Goal: Information Seeking & Learning: Learn about a topic

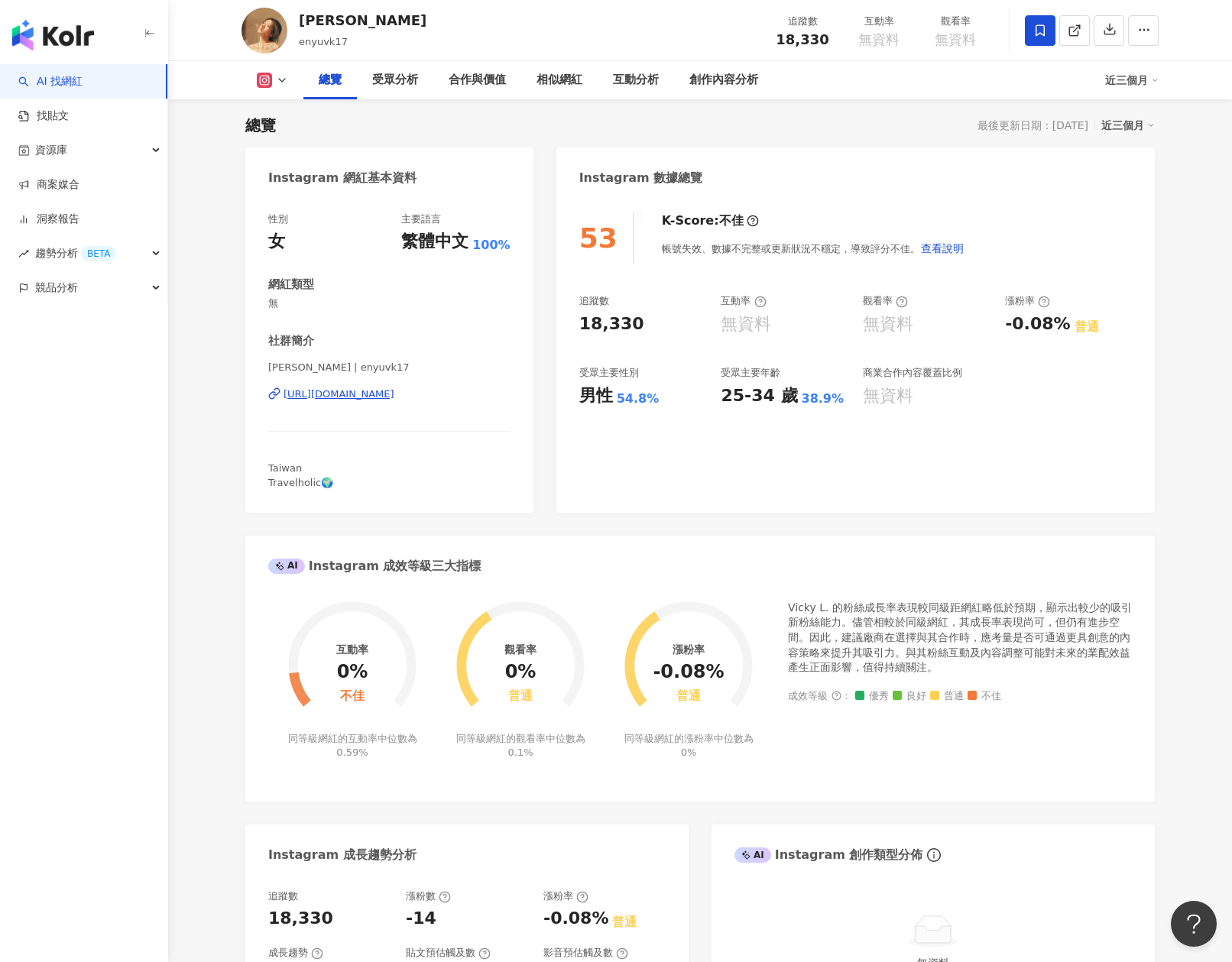
click at [1135, 129] on div "近三個月" at bounding box center [1128, 125] width 54 height 20
click at [1128, 189] on link "近六個月" at bounding box center [1135, 187] width 43 height 17
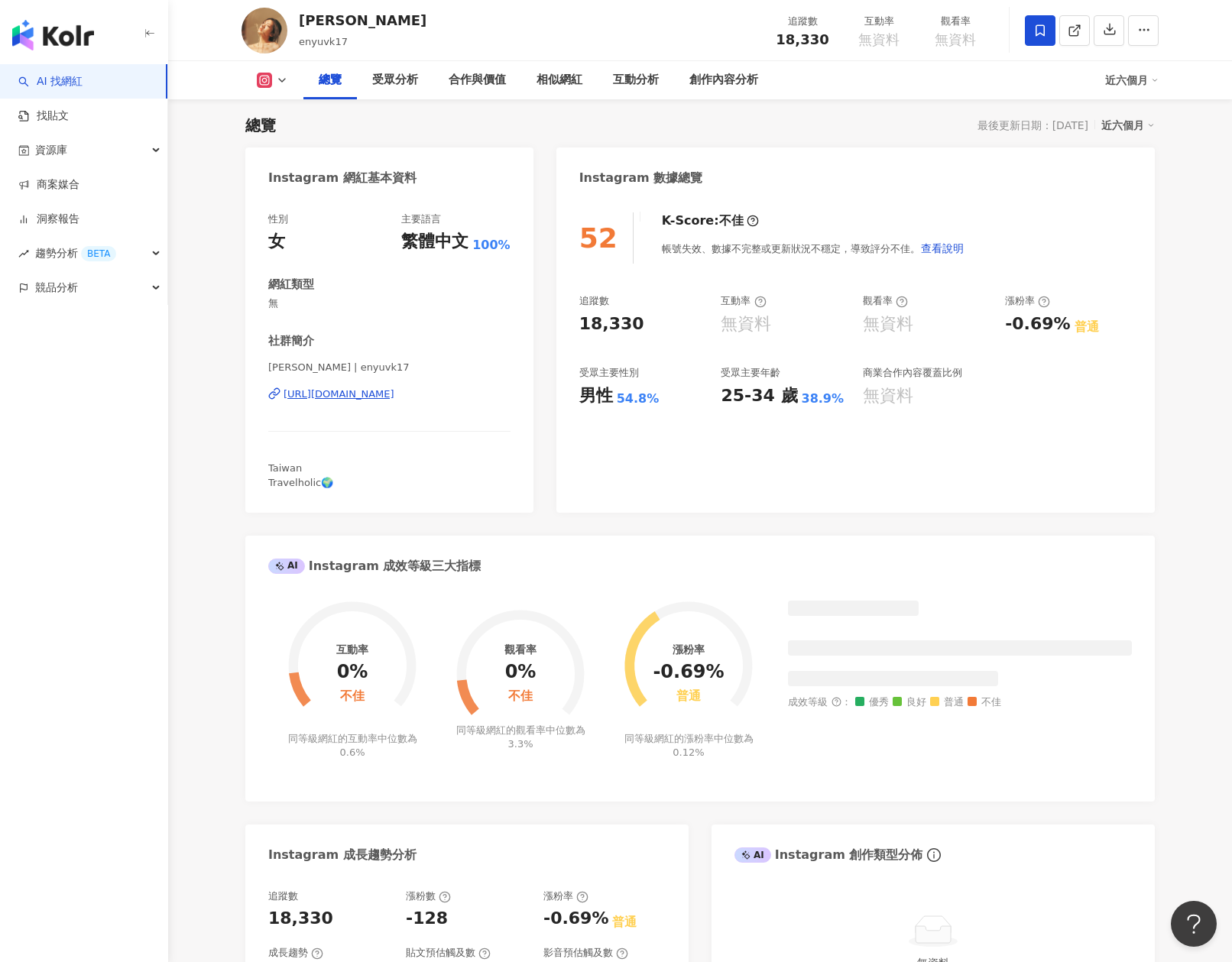
click at [1148, 131] on div "近六個月" at bounding box center [1128, 125] width 54 height 20
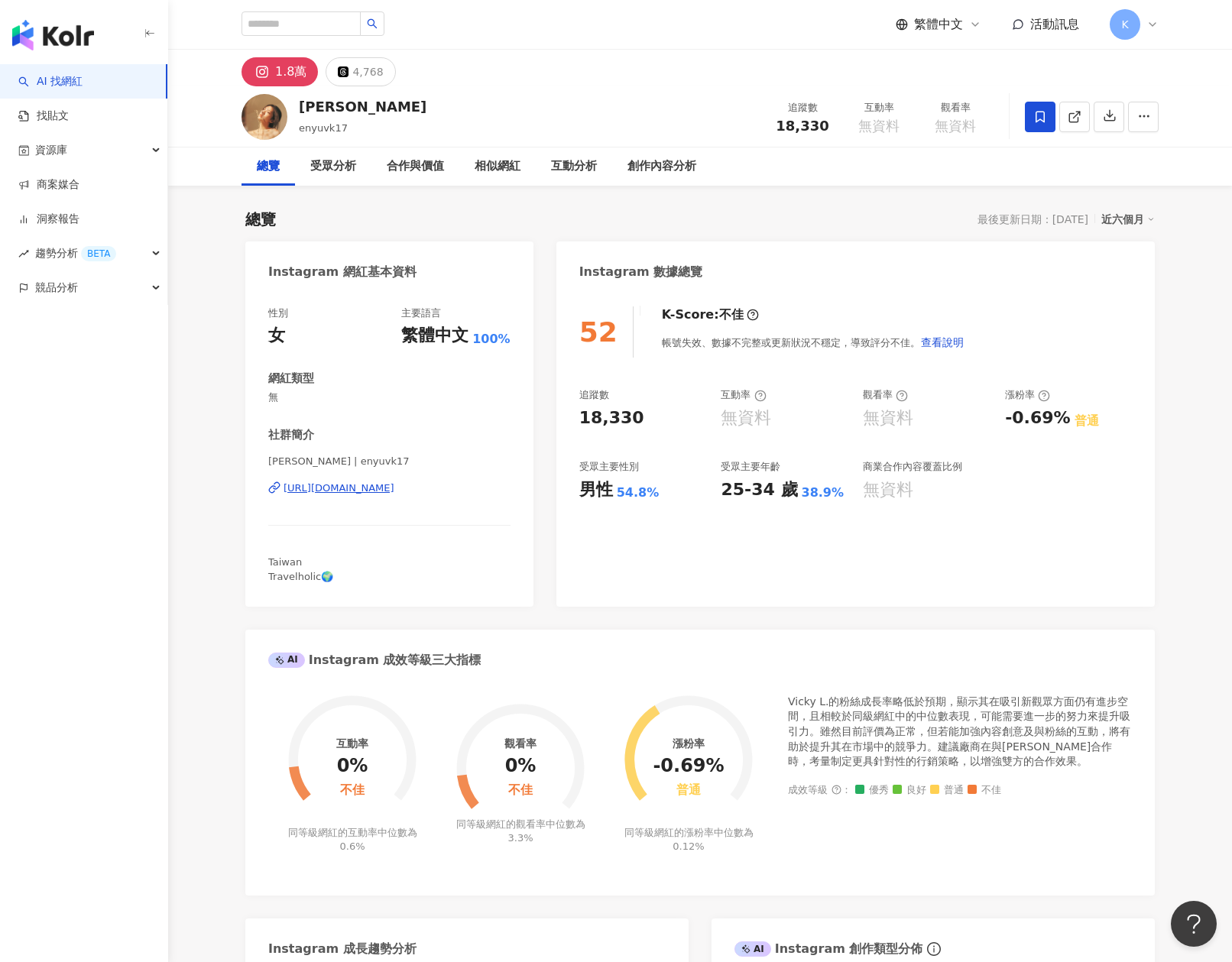
click at [1147, 216] on icon at bounding box center [1151, 219] width 8 height 8
click at [1139, 247] on link "近三個月" at bounding box center [1135, 251] width 43 height 17
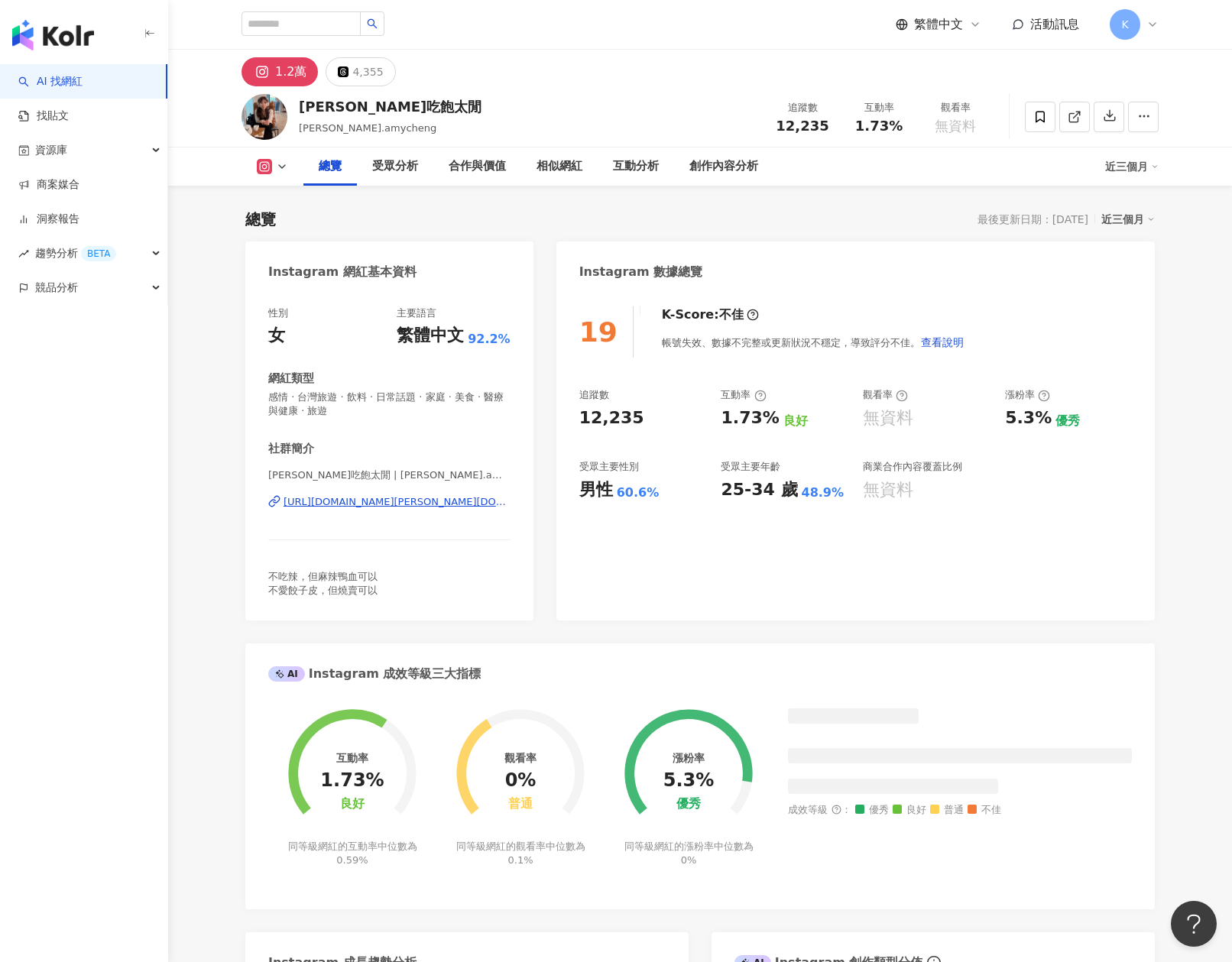
drag, startPoint x: 714, startPoint y: 420, endPoint x: 750, endPoint y: 423, distance: 36.1
click at [757, 424] on div "19 K-Score : 不佳 帳號失效、數據不完整或更新狀況不穩定，導致評分不佳。 查看說明 追蹤數 12,235 互動率 1.73% 良好 觀看率 無資料…" at bounding box center [856, 456] width 599 height 330
click at [747, 424] on div "19 K-Score : 不佳 帳號失效、數據不完整或更新狀況不穩定，導致評分不佳。 查看說明 追蹤數 12,235 互動率 1.73% 良好 觀看率 無資料…" at bounding box center [856, 456] width 599 height 330
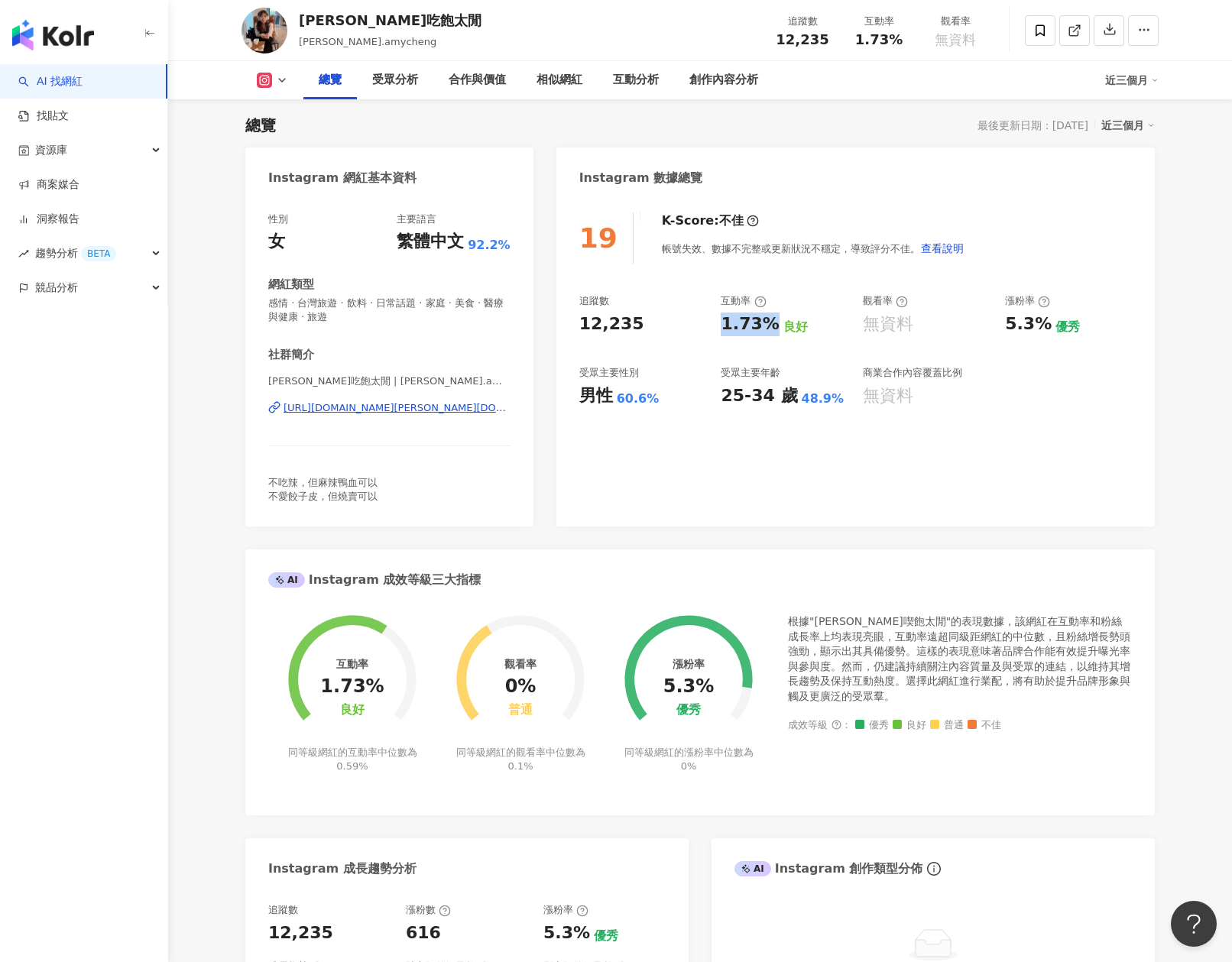
drag, startPoint x: 730, startPoint y: 325, endPoint x: 772, endPoint y: 333, distance: 42.8
click at [772, 333] on div "追蹤數 12,235 互動率 1.73% 良好 觀看率 無資料 漲粉率 5.3% 優秀 受眾主要性別 男性 60.6% 受眾主要年齡 25-34 歲 48.9…" at bounding box center [856, 351] width 553 height 113
copy div "1.73%"
click at [677, 305] on div "追蹤數" at bounding box center [643, 301] width 127 height 14
drag, startPoint x: 646, startPoint y: 327, endPoint x: 548, endPoint y: 323, distance: 98.1
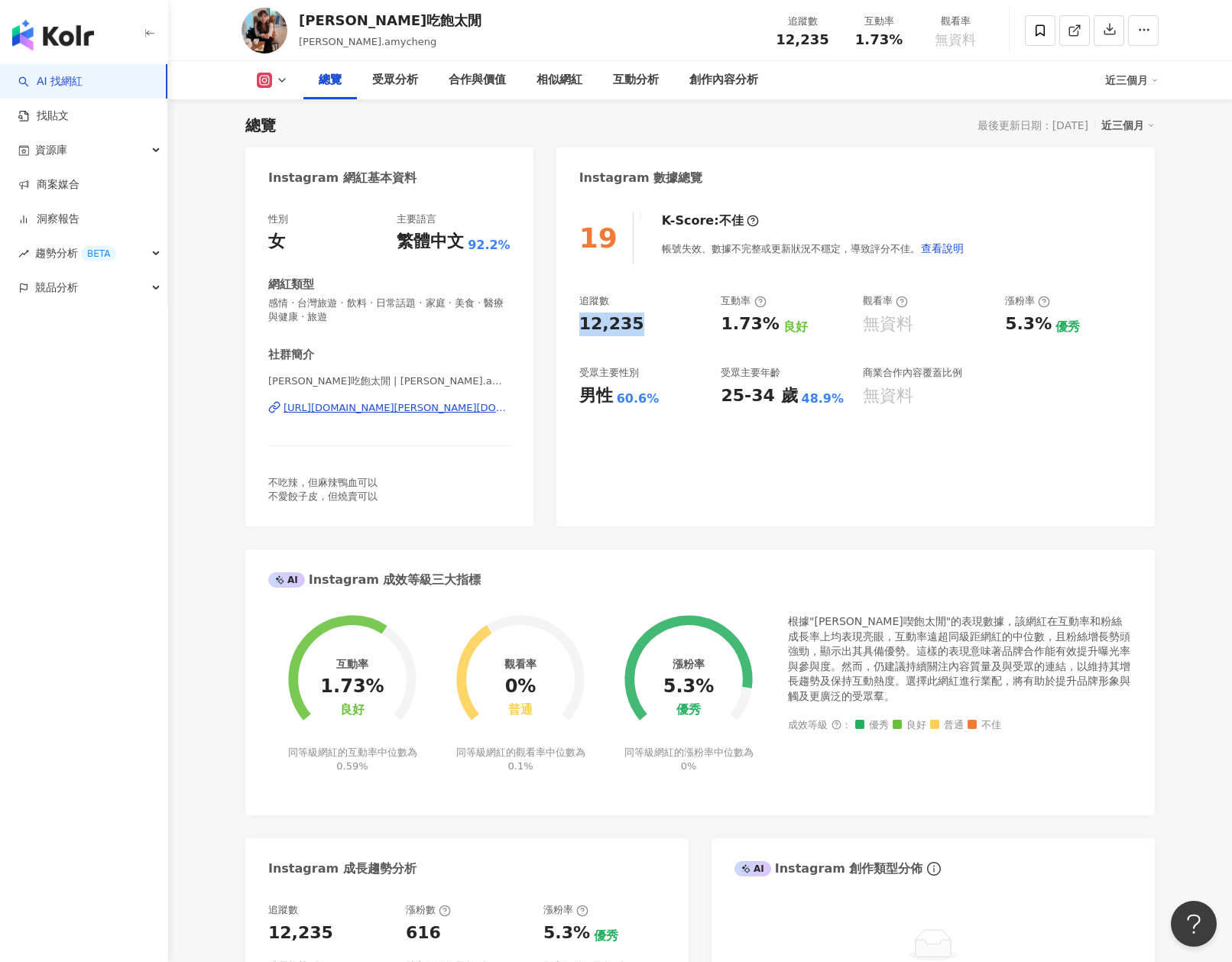
click at [548, 323] on div "Instagram 網紅基本資料 性別 女 主要語言 繁體中文 92.2% 網紅類型 感情 · 台灣旅遊 · 飲料 · 日常話題 · 家庭 · 美食 · 醫療…" at bounding box center [700, 722] width 909 height 1149
copy div "12,235"
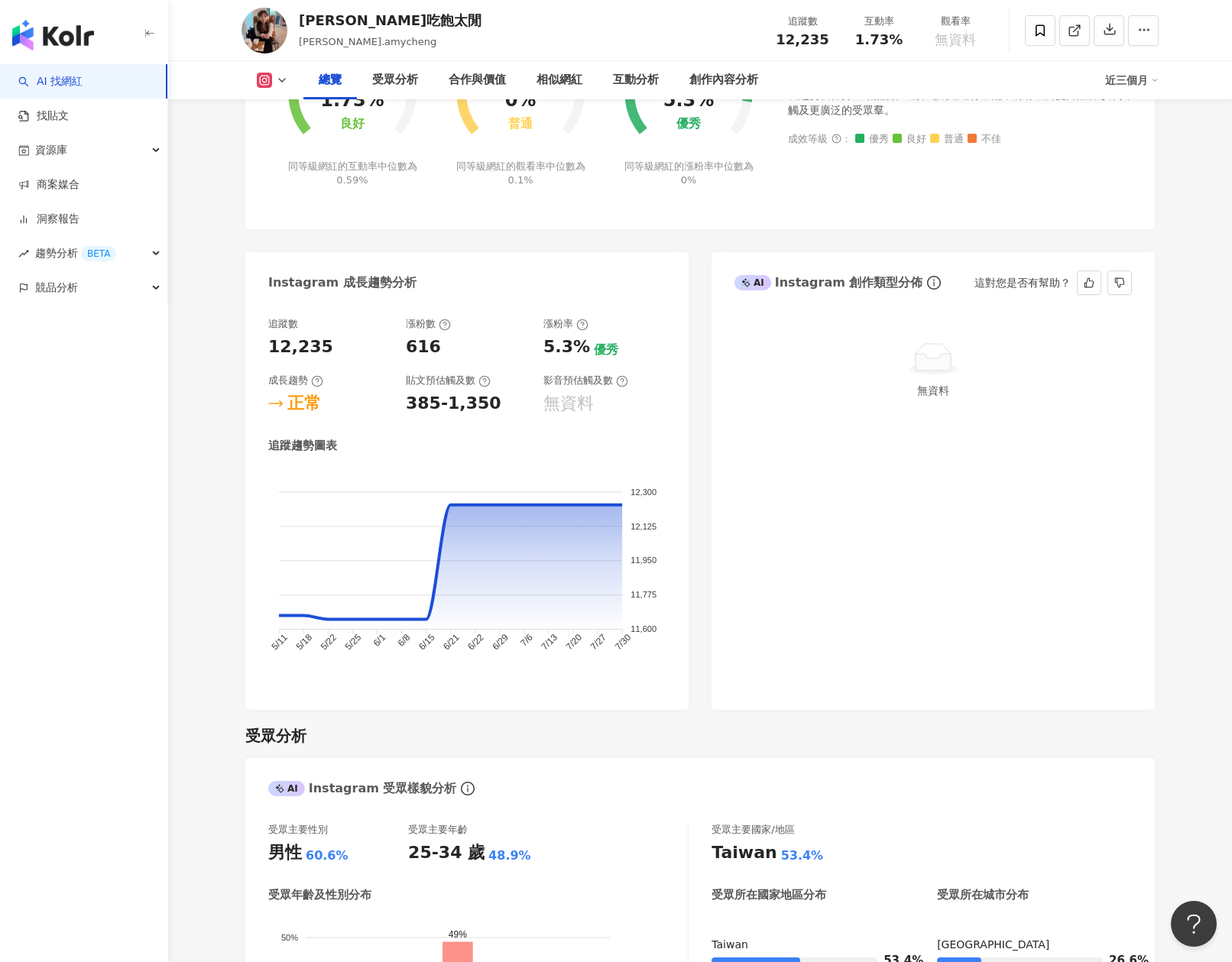
scroll to position [1128, 0]
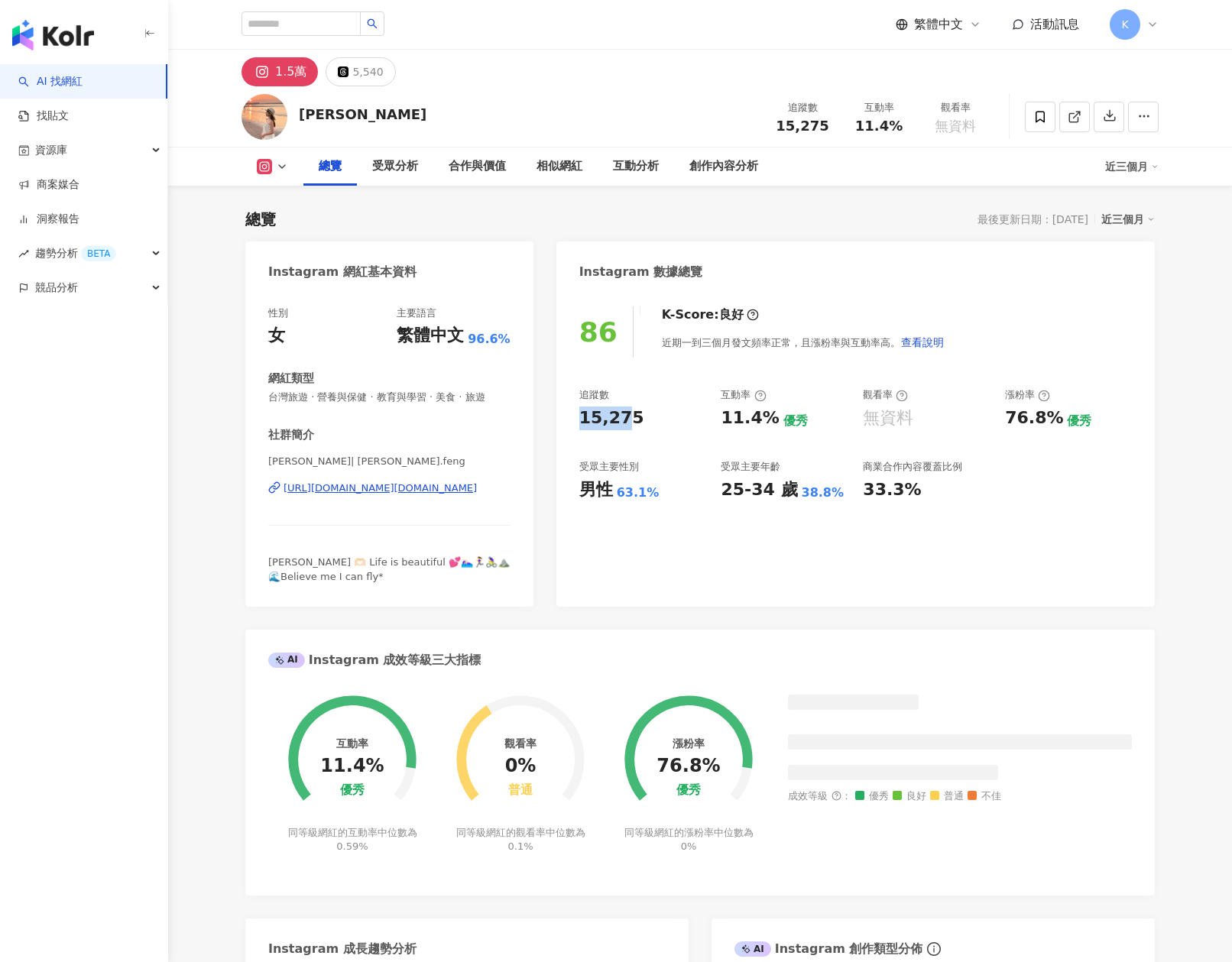
drag, startPoint x: 574, startPoint y: 421, endPoint x: 647, endPoint y: 424, distance: 73.1
click at [646, 424] on div "86 K-Score : 良好 近期一到三個月發文頻率正常，且漲粉率與互動率高。 查看說明 追蹤數 15,275 互動率 11.4% 優秀 觀看率 無資料 漲…" at bounding box center [856, 449] width 599 height 316
copy div "15,275"
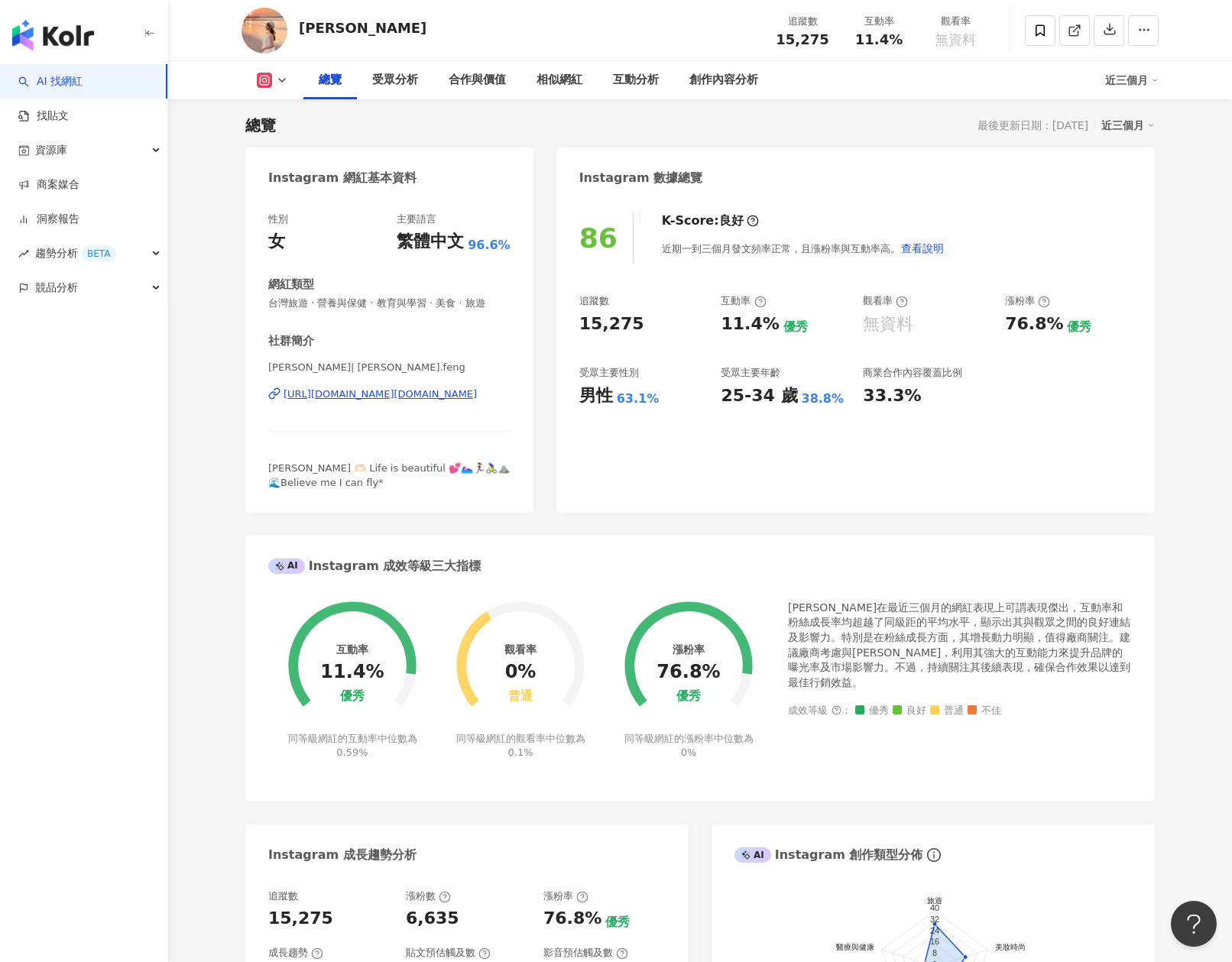
click at [684, 356] on div "追蹤數 15,275 互動率 11.4% 優秀 觀看率 無資料 漲粉率 76.8% 優秀 受眾主要性別 男性 63.1% 受眾主要年齡 25-34 歲 38.…" at bounding box center [856, 351] width 553 height 113
drag, startPoint x: 743, startPoint y: 325, endPoint x: 753, endPoint y: 326, distance: 10.0
click at [753, 325] on div "11.4%" at bounding box center [749, 324] width 58 height 24
click at [742, 330] on div "11.4%" at bounding box center [749, 324] width 58 height 24
click at [727, 327] on div "11.4%" at bounding box center [749, 324] width 58 height 24
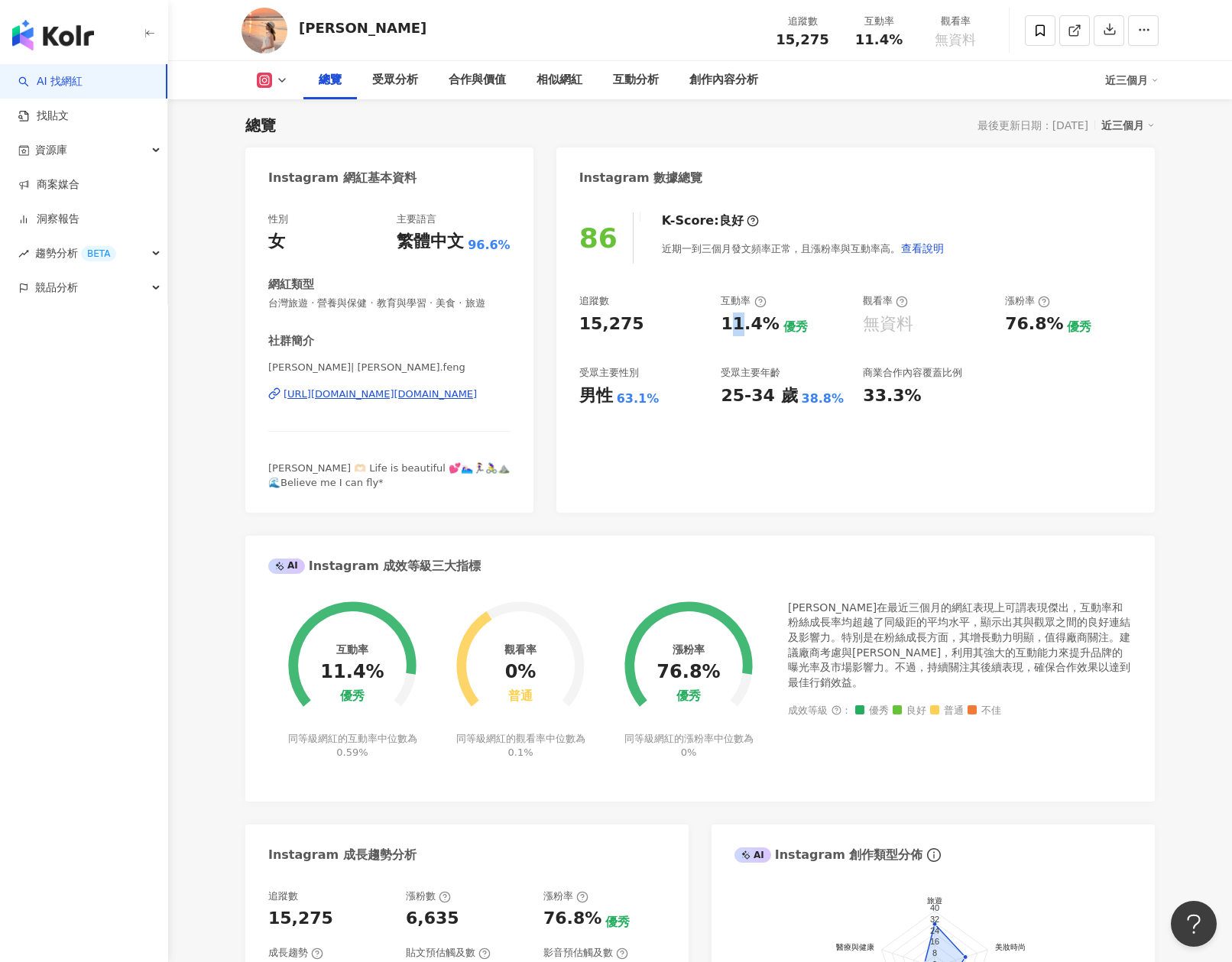
drag, startPoint x: 728, startPoint y: 327, endPoint x: 755, endPoint y: 328, distance: 27.0
click at [751, 328] on div "11.4%" at bounding box center [749, 324] width 58 height 24
click at [723, 329] on div "11.4%" at bounding box center [749, 324] width 58 height 24
drag, startPoint x: 735, startPoint y: 322, endPoint x: 772, endPoint y: 323, distance: 37.0
click at [772, 323] on div "11.4%" at bounding box center [749, 324] width 58 height 24
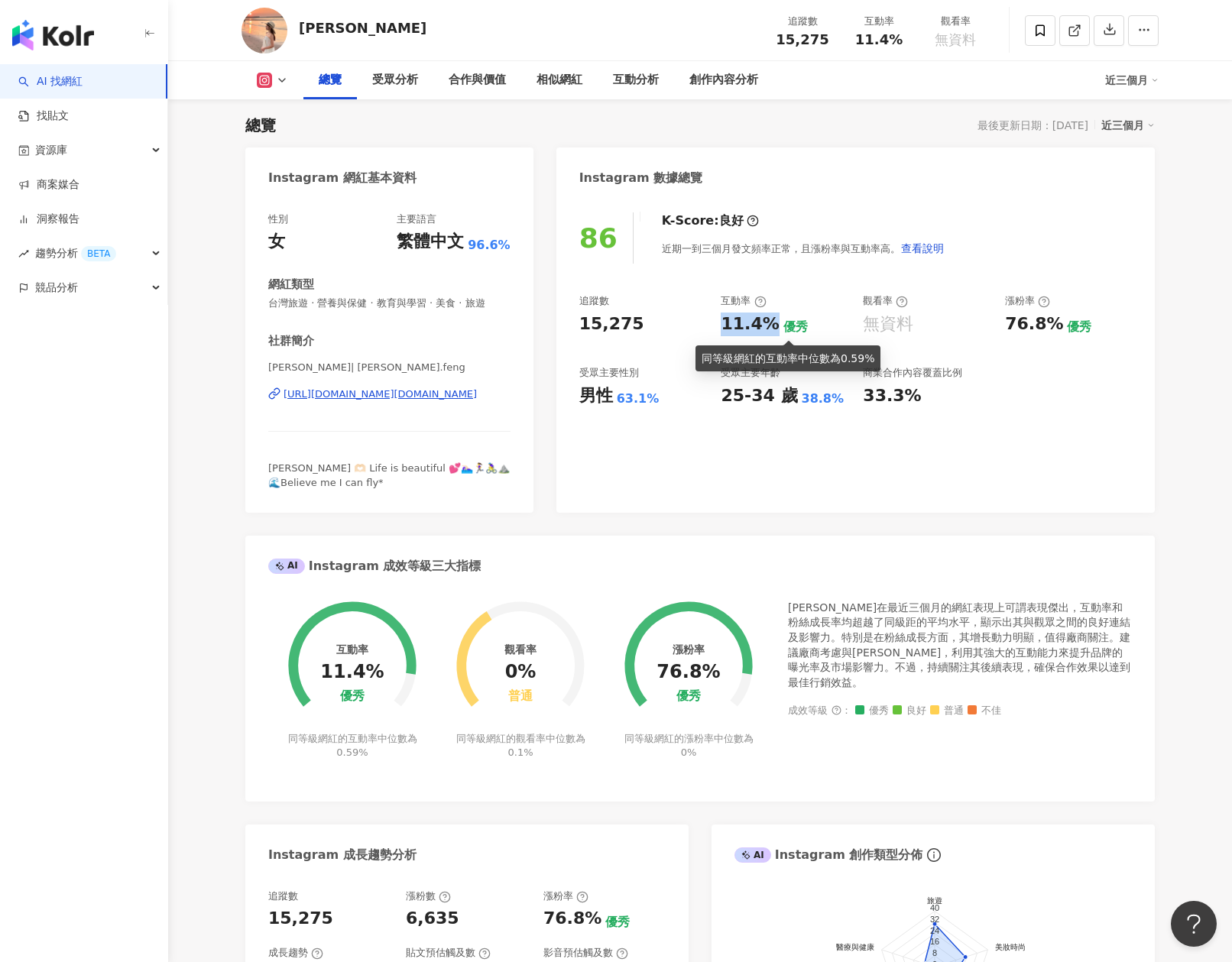
copy div "11.4%"
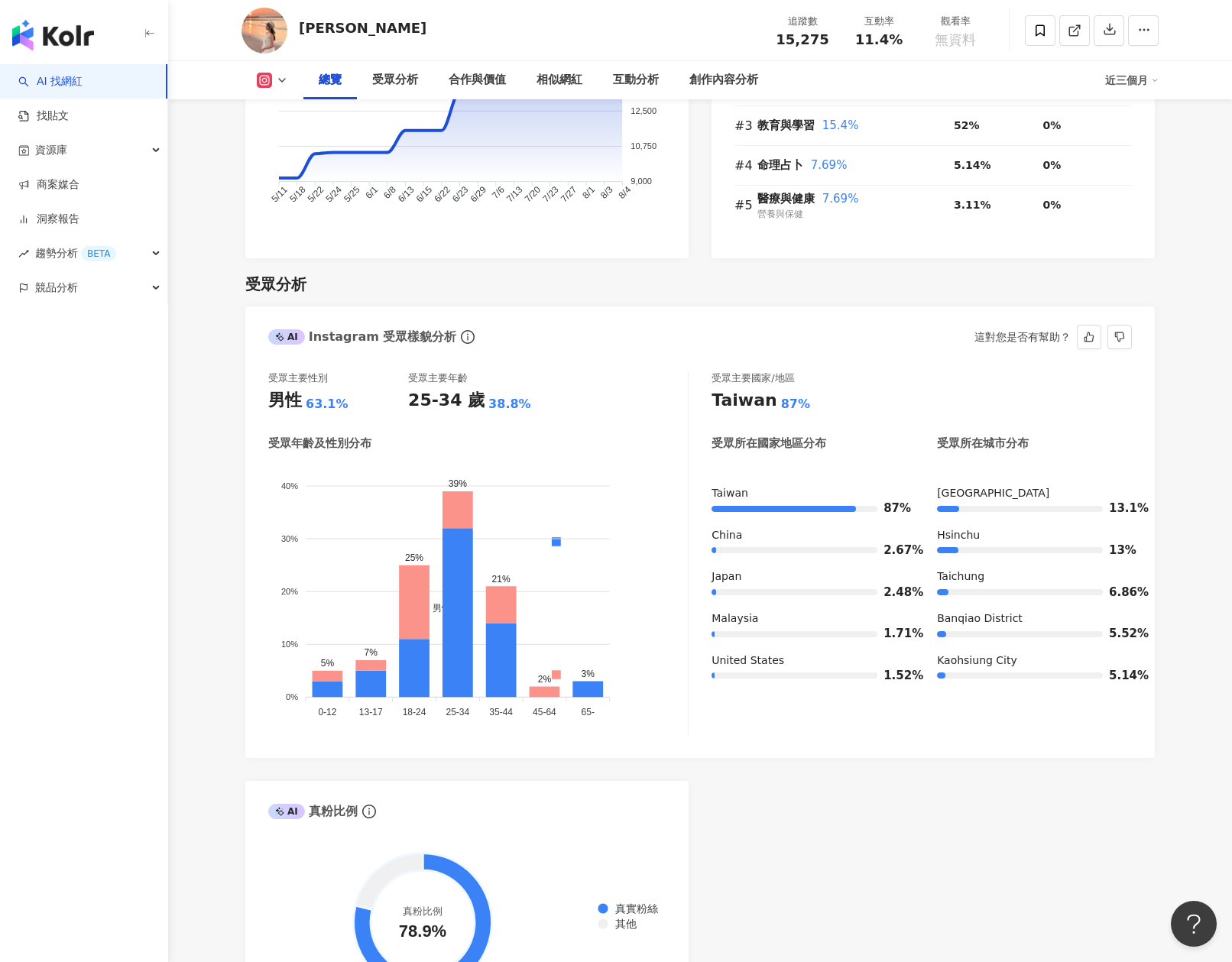
scroll to position [1100, 0]
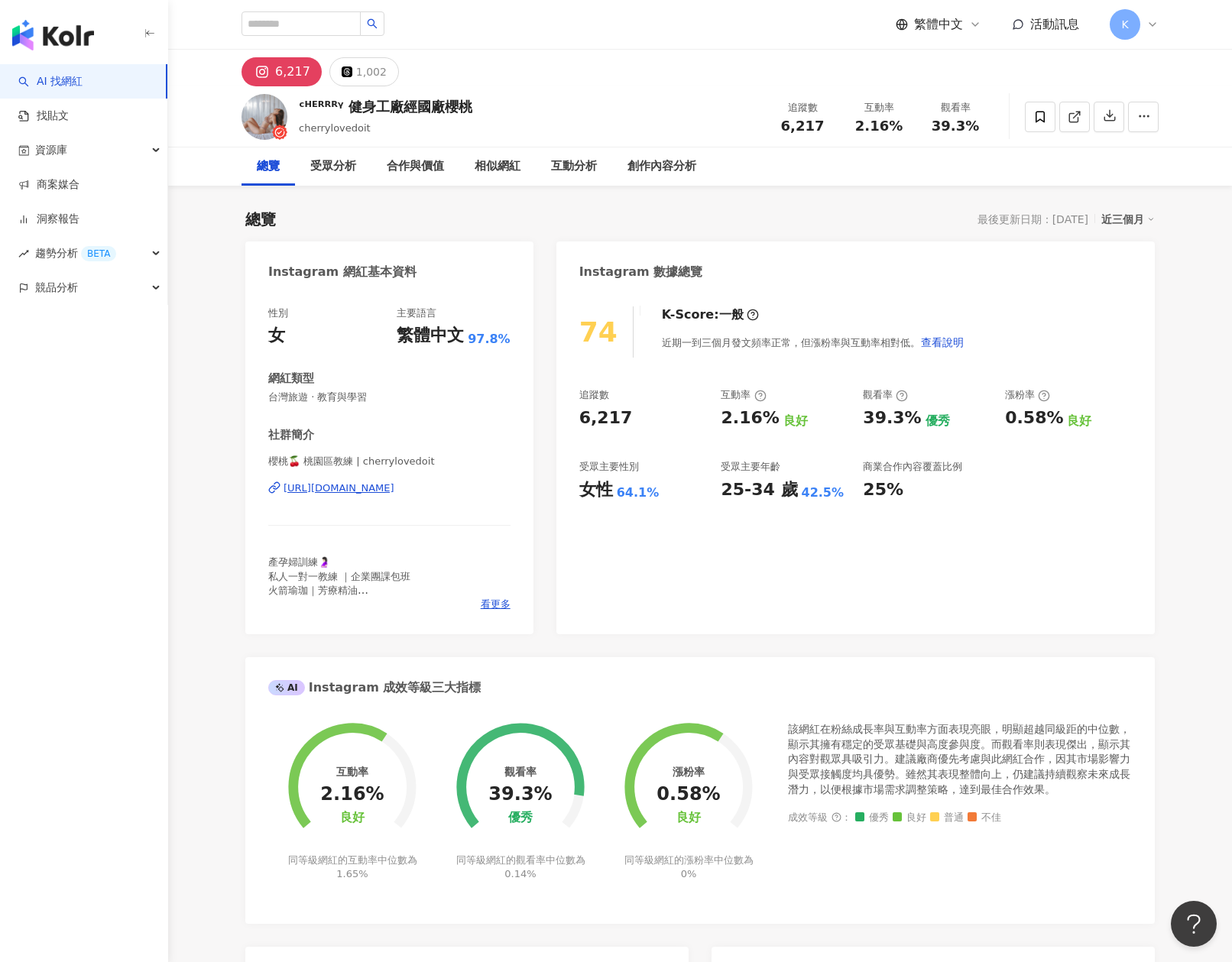
drag, startPoint x: 641, startPoint y: 442, endPoint x: 639, endPoint y: 421, distance: 21.1
click at [640, 439] on div "追蹤數 6,217 互動率 2.16% 良好 觀看率 39.3% 優秀 漲粉率 0.58% 良好 受眾主要性別 女性 64.1% 受眾主要年齡 25-34 歲…" at bounding box center [856, 445] width 553 height 113
drag, startPoint x: 639, startPoint y: 419, endPoint x: 576, endPoint y: 421, distance: 63.0
click at [576, 421] on div "74 K-Score : 一般 近期一到三個月發文頻率正常，但漲粉率與互動率相對低。 查看說明 追蹤數 6,217 互動率 2.16% 良好 觀看率 39.3…" at bounding box center [856, 463] width 599 height 343
copy div "6,217"
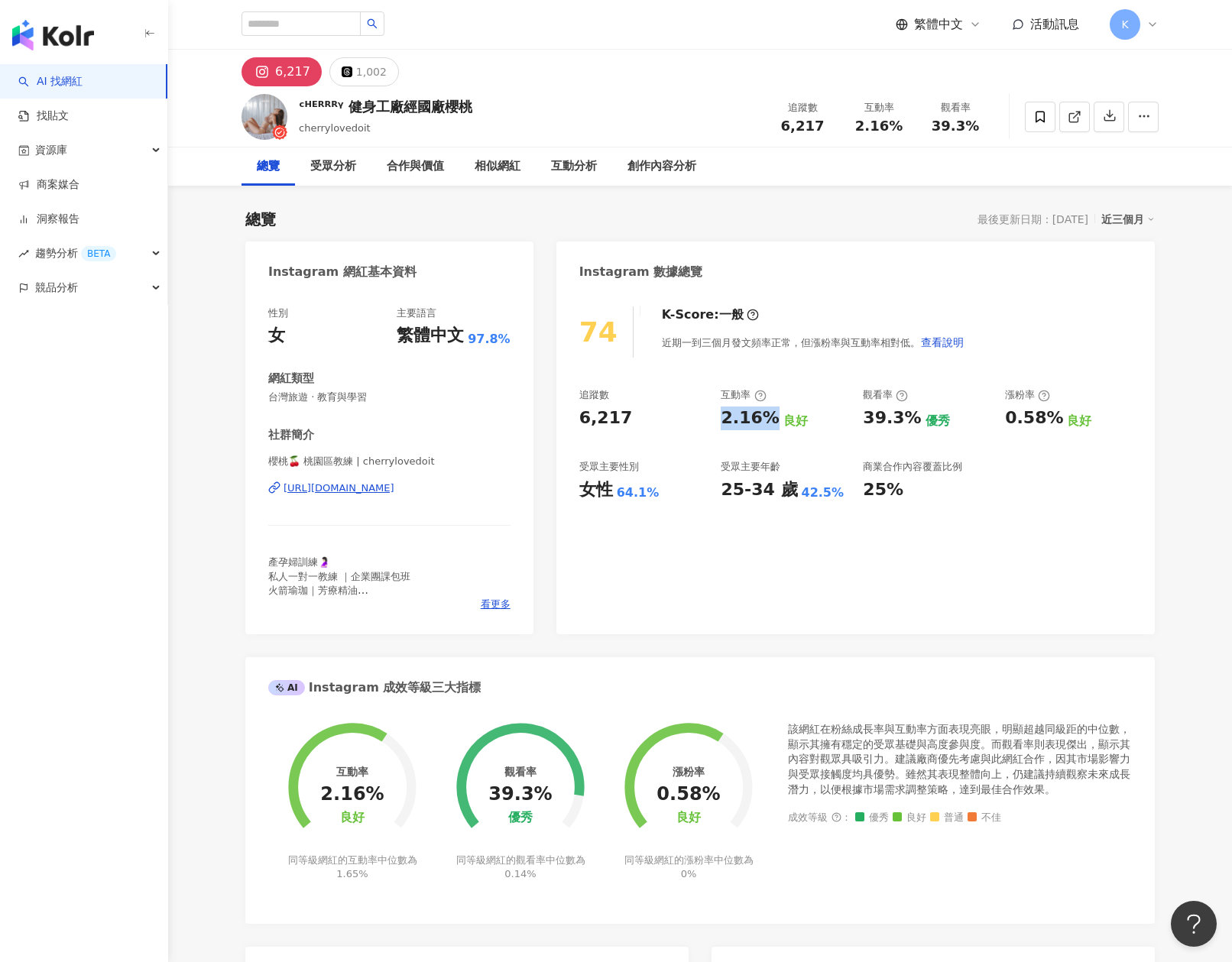
drag, startPoint x: 720, startPoint y: 421, endPoint x: 775, endPoint y: 424, distance: 55.1
click at [773, 424] on div "2.16% 良好" at bounding box center [784, 418] width 127 height 24
copy div "2.16%"
click at [895, 365] on div "74 K-Score : 一般 近期一到三個月發文頻率正常，但漲粉率與互動率相對低。 查看說明 追蹤數 6,217 互動率 2.16% 良好 觀看率 39.3…" at bounding box center [856, 463] width 599 height 343
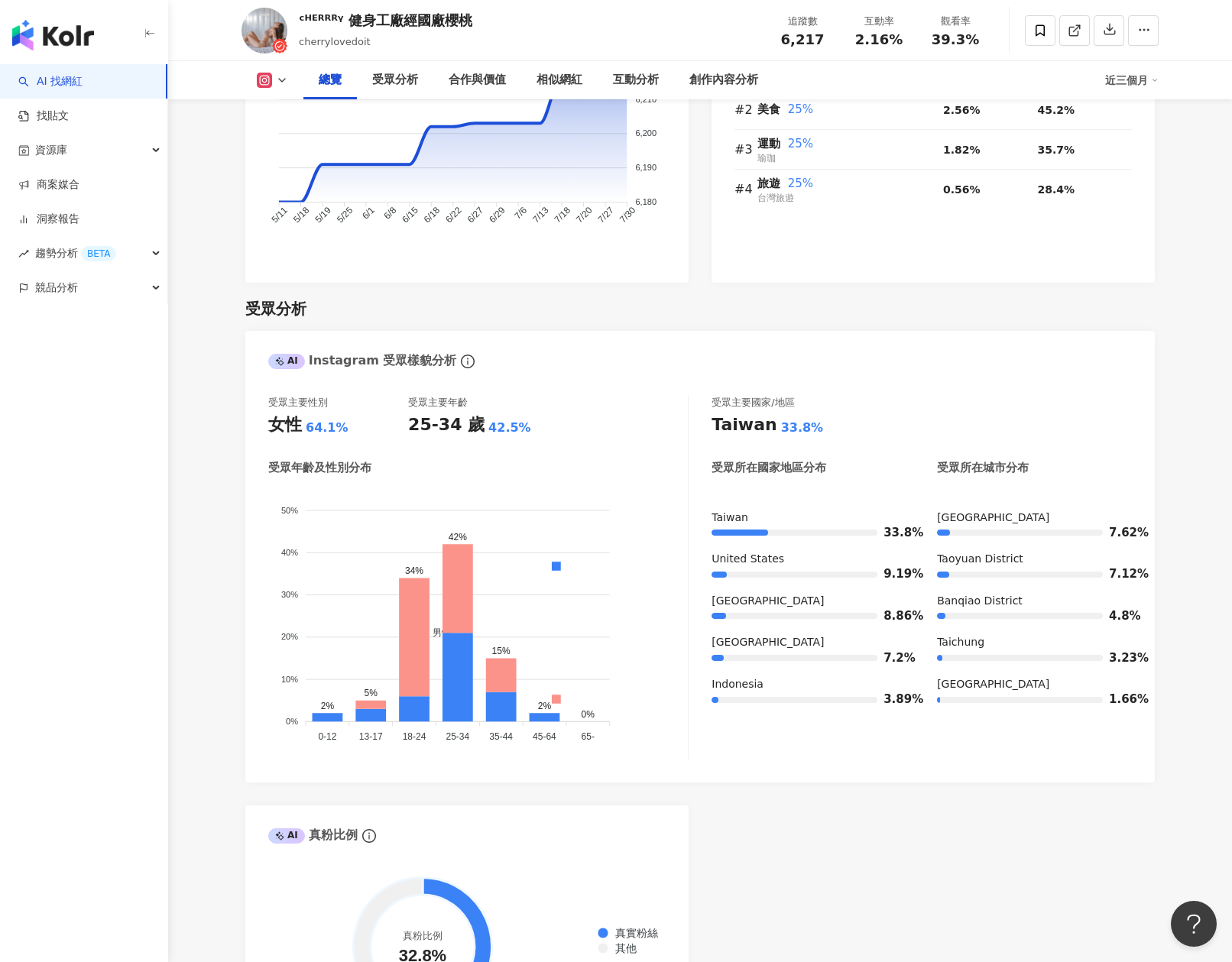
scroll to position [1160, 0]
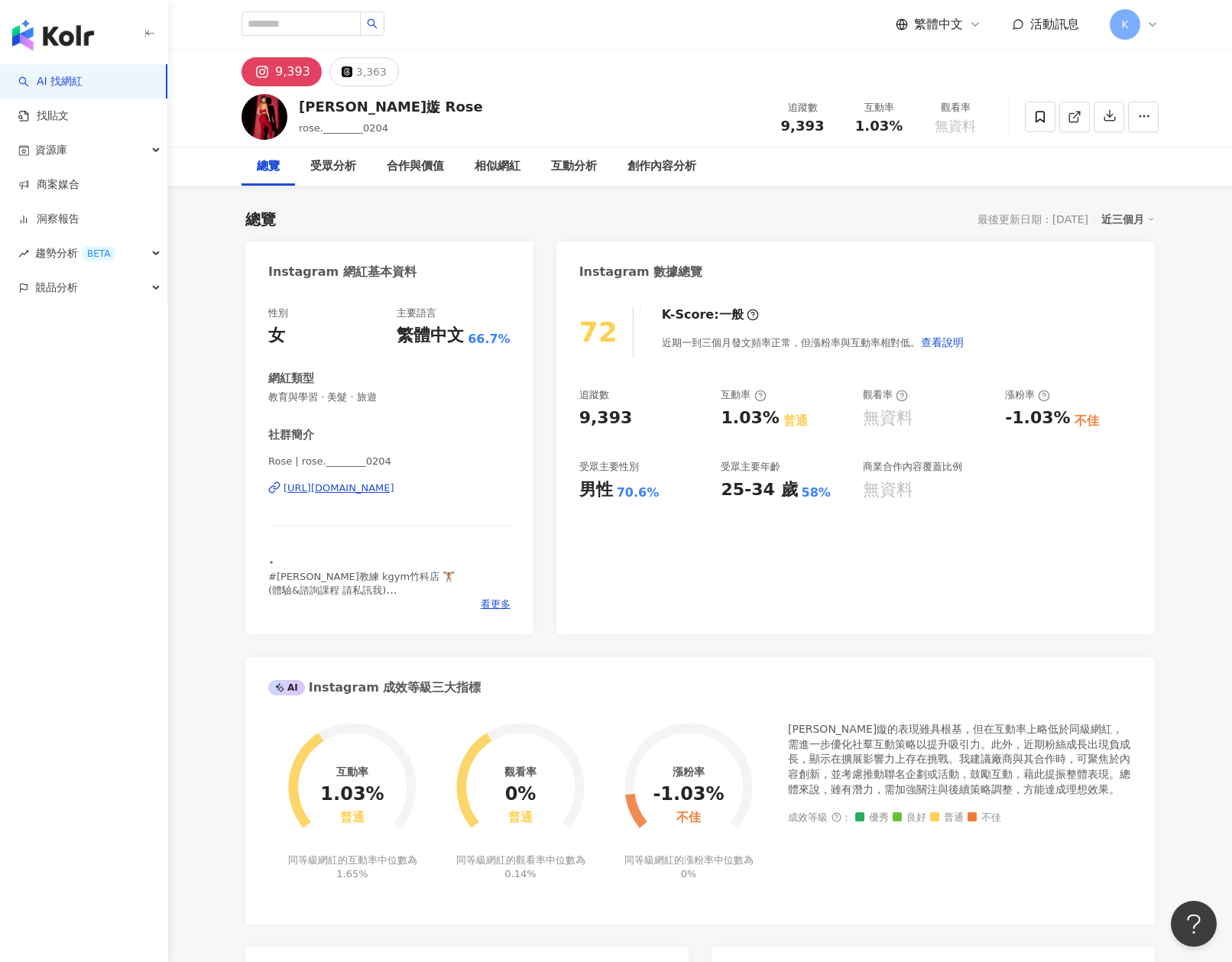
click at [1145, 224] on div "近三個月" at bounding box center [1128, 219] width 54 height 20
click at [1132, 281] on link "近六個月" at bounding box center [1135, 281] width 43 height 17
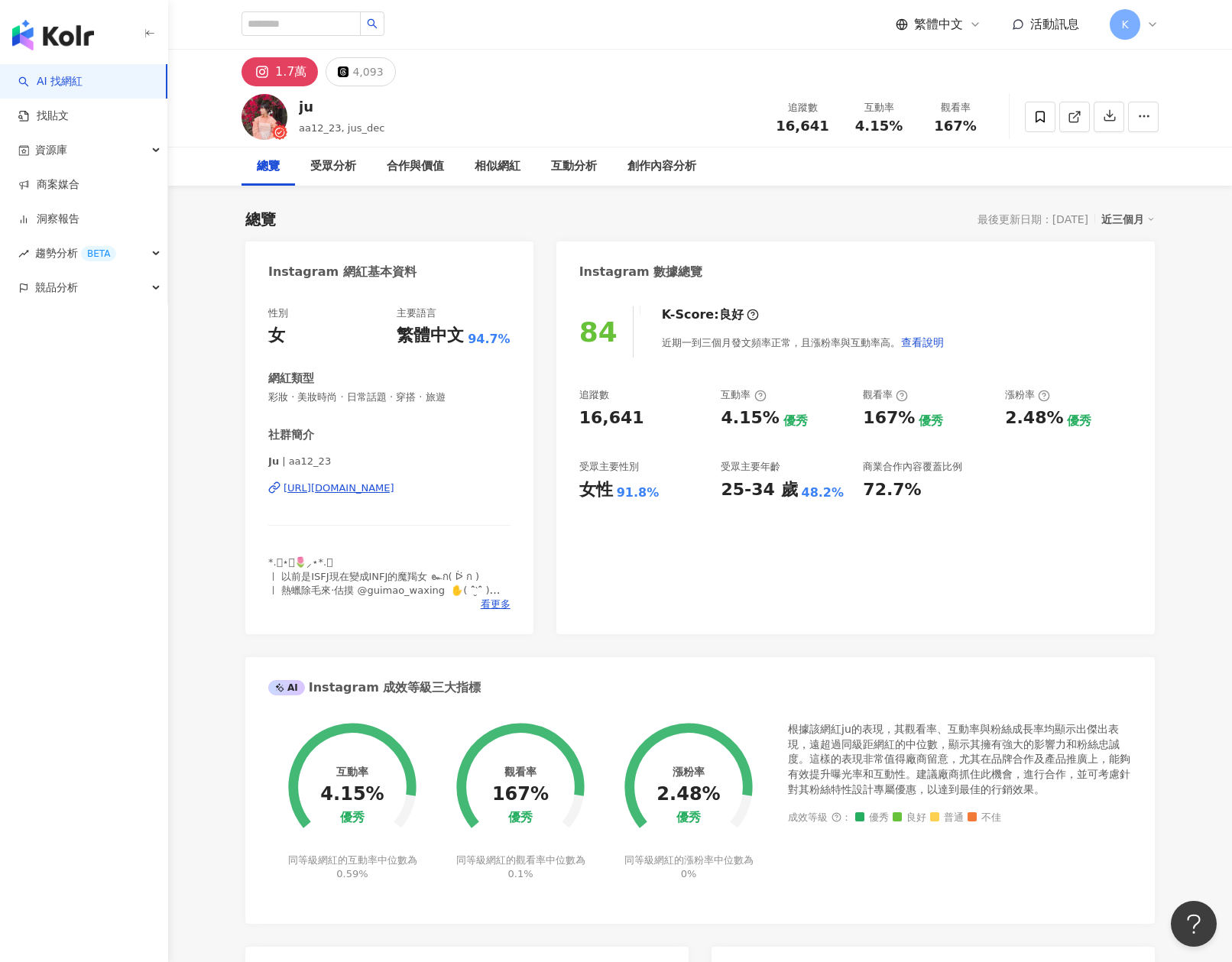
scroll to position [94, 0]
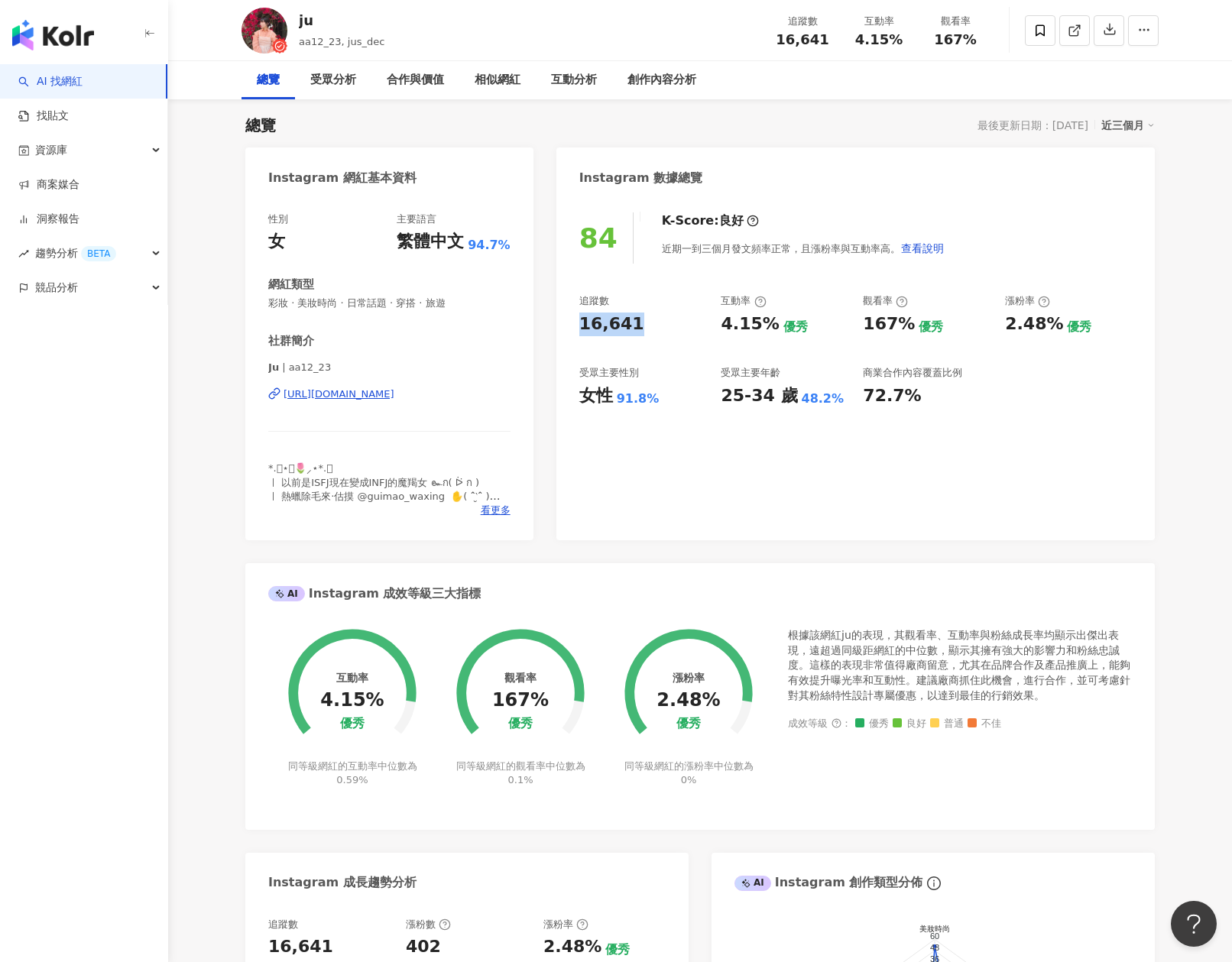
drag, startPoint x: 647, startPoint y: 326, endPoint x: 571, endPoint y: 328, distance: 76.0
click at [571, 328] on div "84 K-Score : 良好 近期一到三個月發文頻率正常，且漲粉率與互動率高。 查看說明 追蹤數 16,641 互動率 4.15% 優秀 觀看率 167% …" at bounding box center [856, 369] width 599 height 343
copy div "16,641"
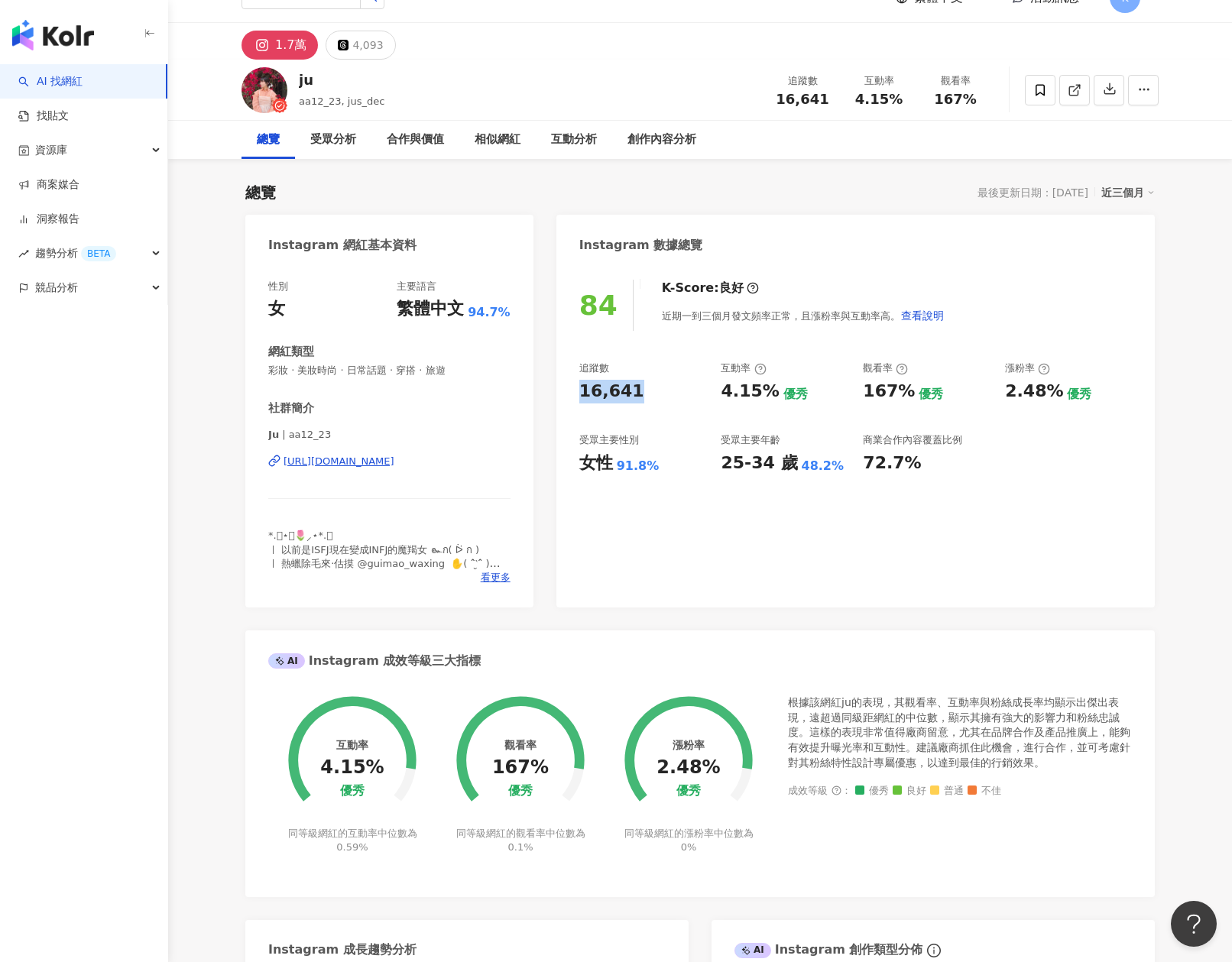
scroll to position [0, 0]
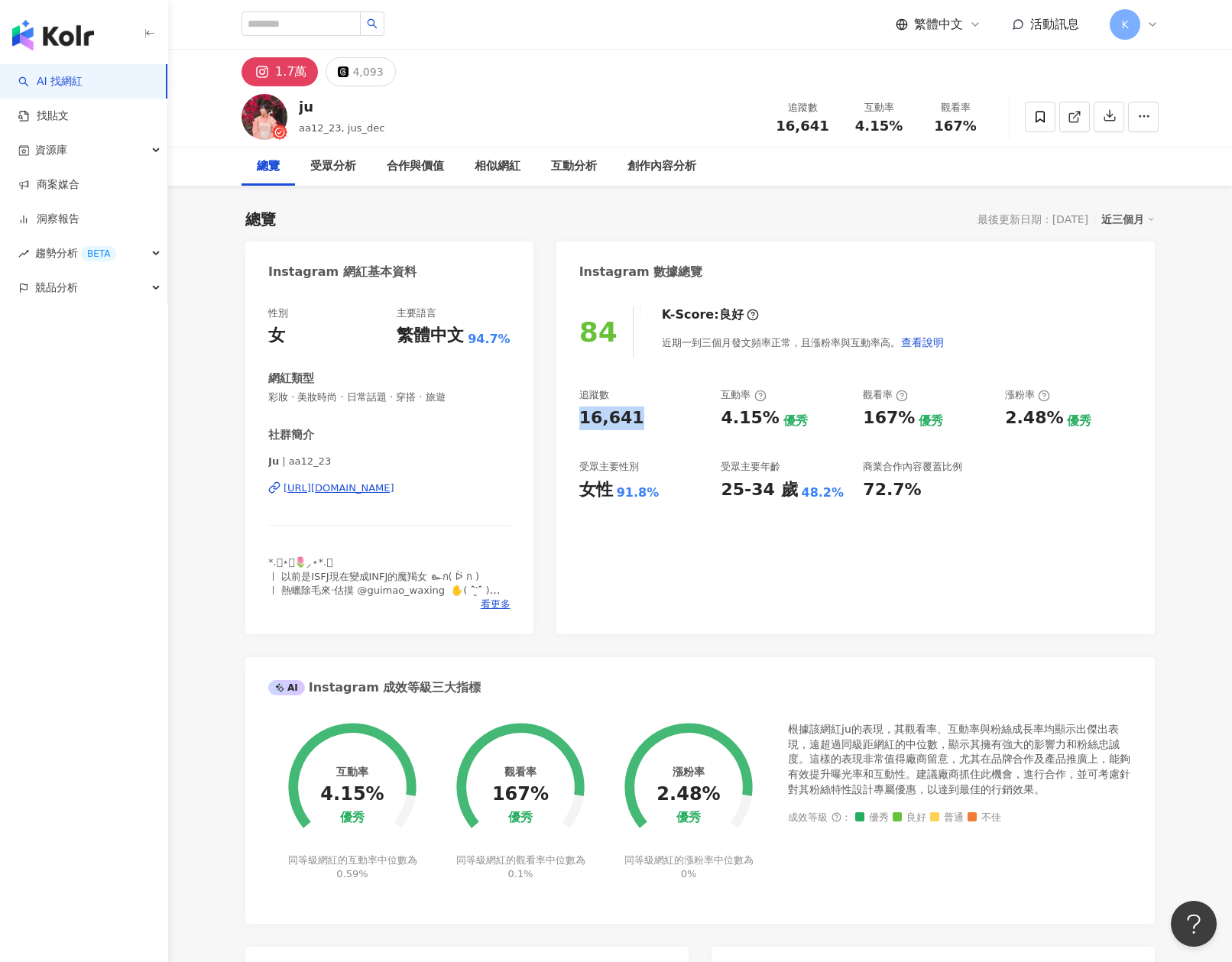
click at [750, 261] on div "Instagram 數據總覽" at bounding box center [856, 266] width 599 height 50
drag, startPoint x: 711, startPoint y: 417, endPoint x: 778, endPoint y: 426, distance: 67.6
click at [778, 426] on div "追蹤數 16,641 互動率 4.15% 優秀 觀看率 167% 優秀 漲粉率 2.48% 優秀 受眾主要性別 女性 91.8% 受眾主要年齡 25-34 歲…" at bounding box center [856, 445] width 553 height 113
click at [783, 425] on div "優秀" at bounding box center [795, 421] width 24 height 17
drag, startPoint x: 723, startPoint y: 421, endPoint x: 772, endPoint y: 420, distance: 49.0
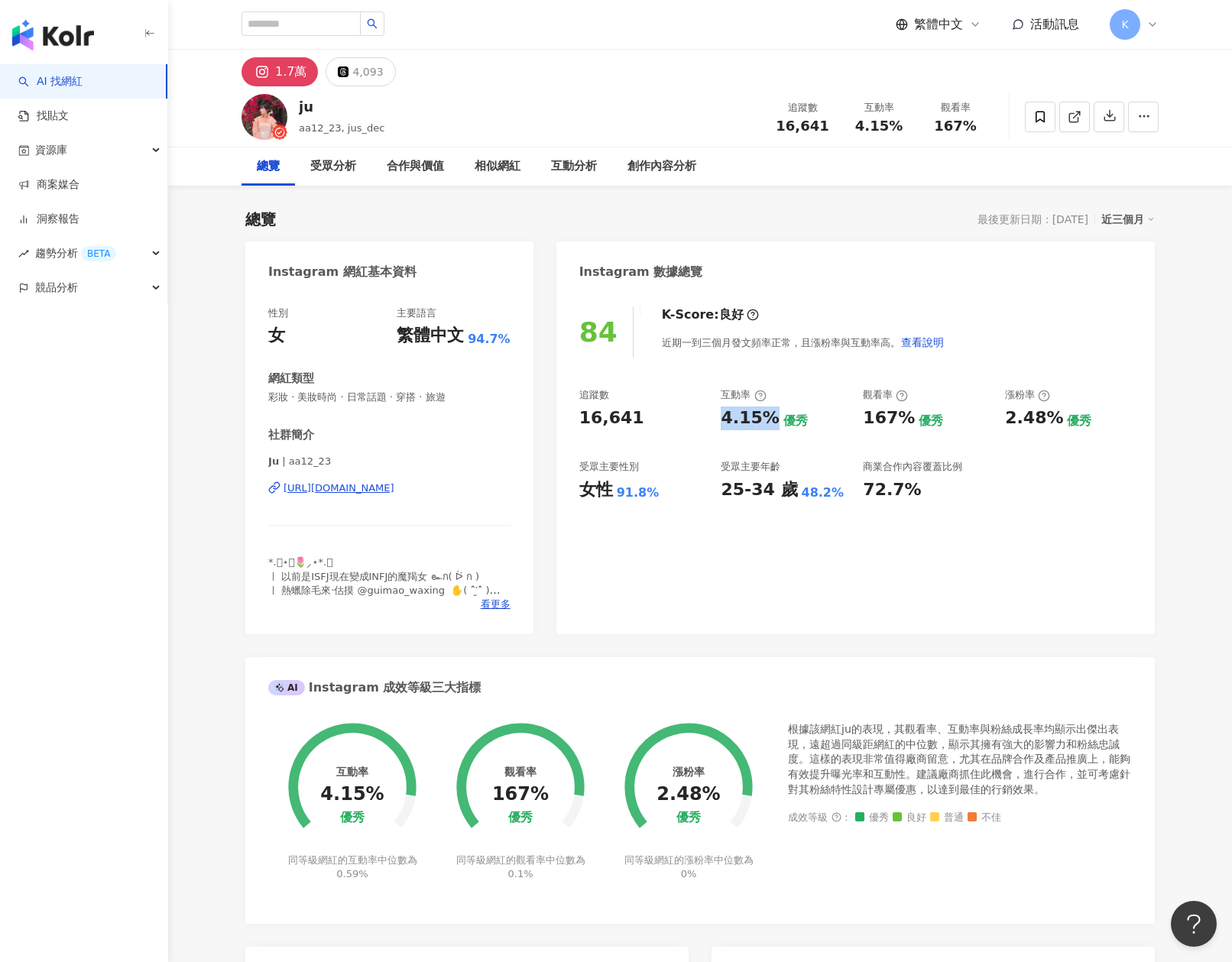
click at [772, 420] on div "4.15% 優秀" at bounding box center [784, 418] width 127 height 24
copy div "4.15%"
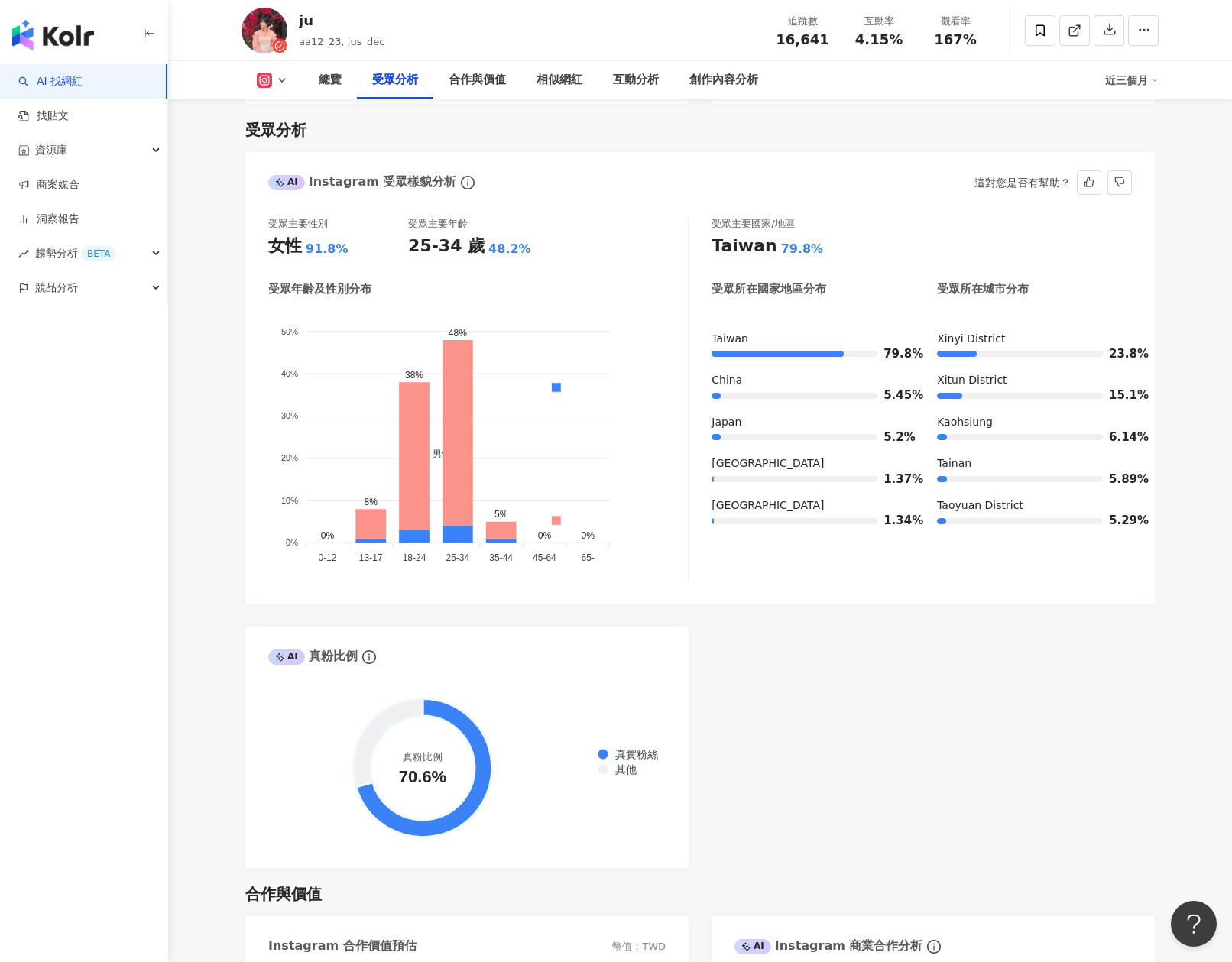
scroll to position [1308, 0]
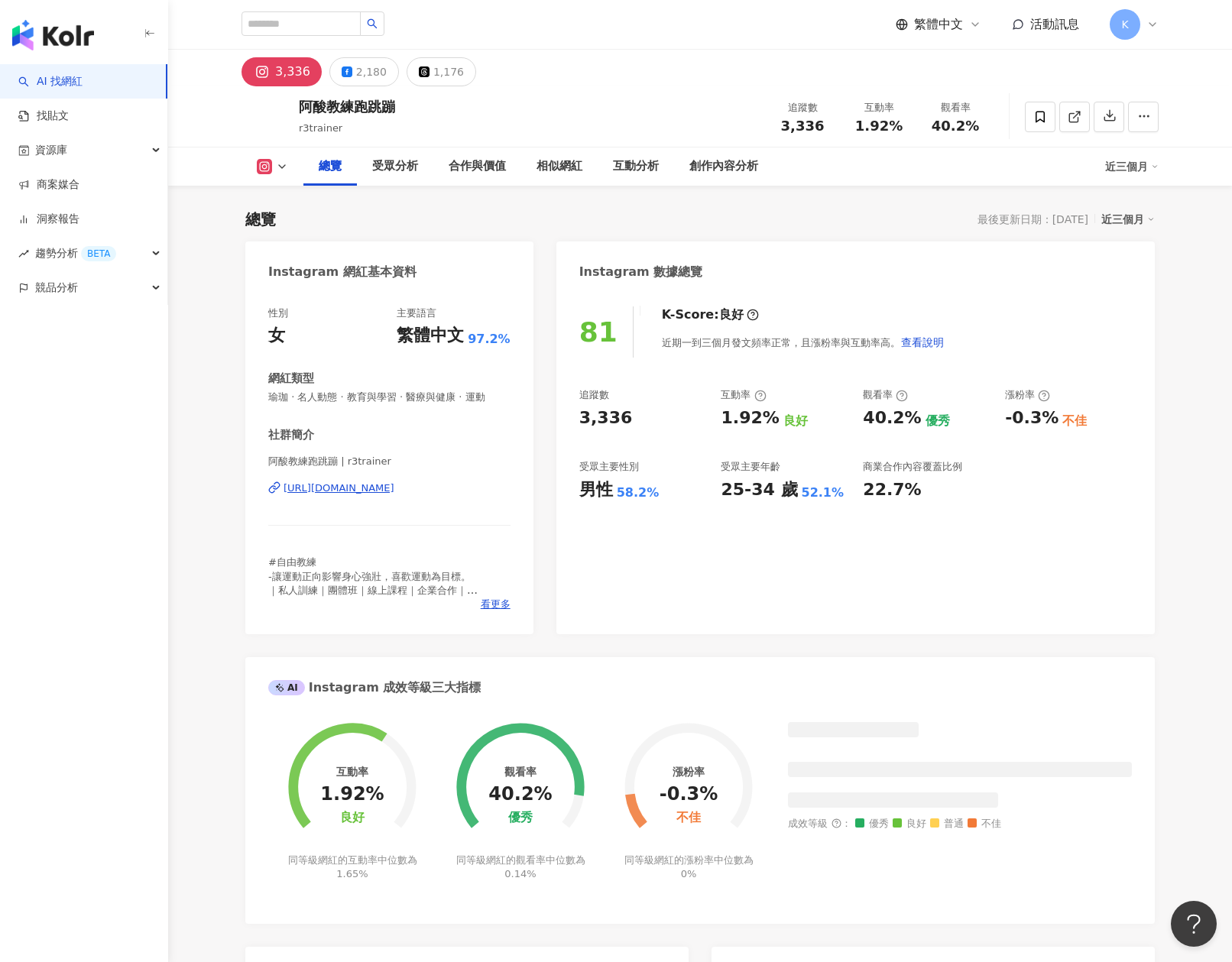
scroll to position [94, 0]
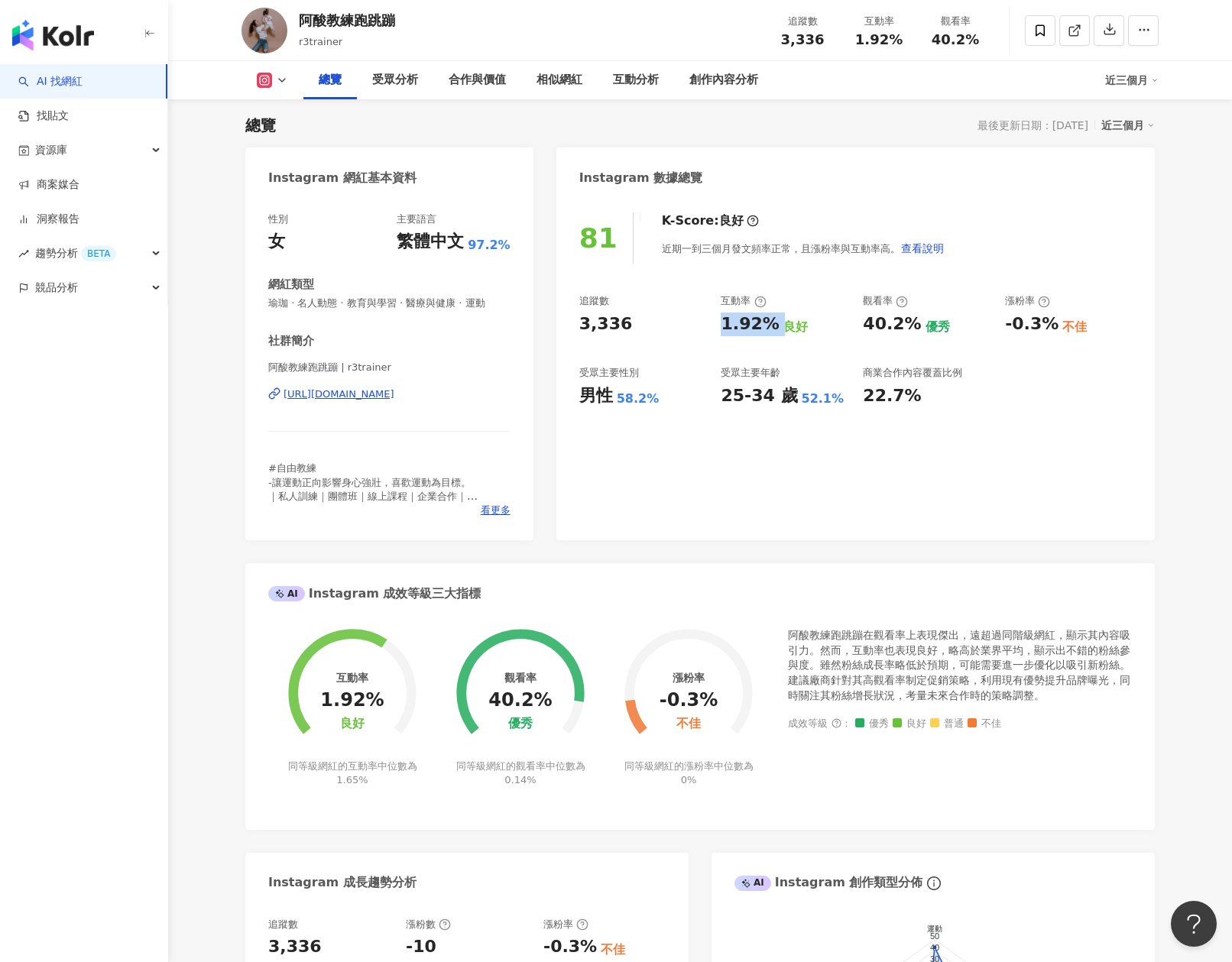
drag, startPoint x: 723, startPoint y: 322, endPoint x: 775, endPoint y: 330, distance: 52.6
click at [775, 330] on div "1.92% 良好" at bounding box center [784, 324] width 127 height 24
copy div "1.92%"
click at [847, 327] on div "1.92% 良好" at bounding box center [784, 324] width 127 height 24
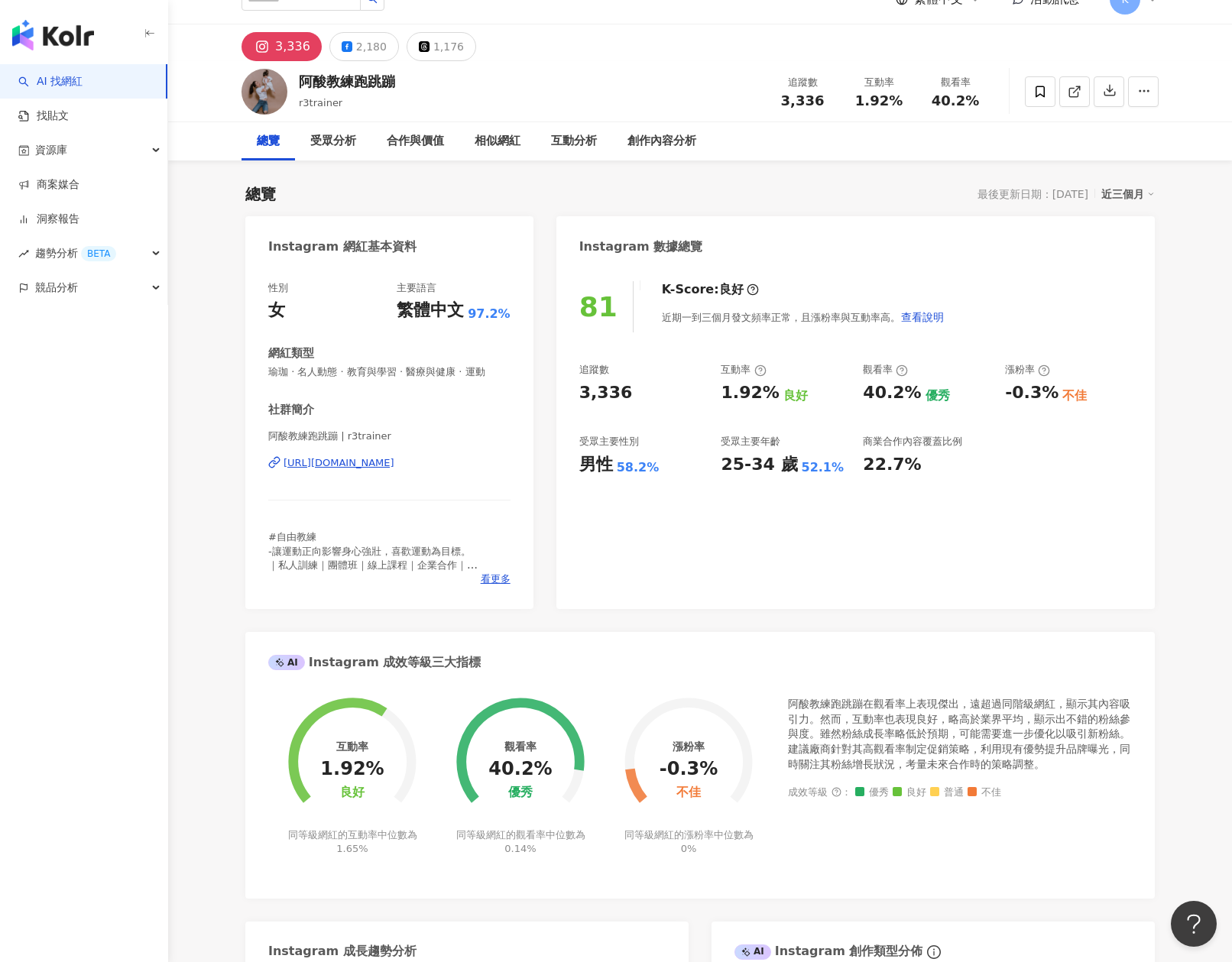
scroll to position [0, 0]
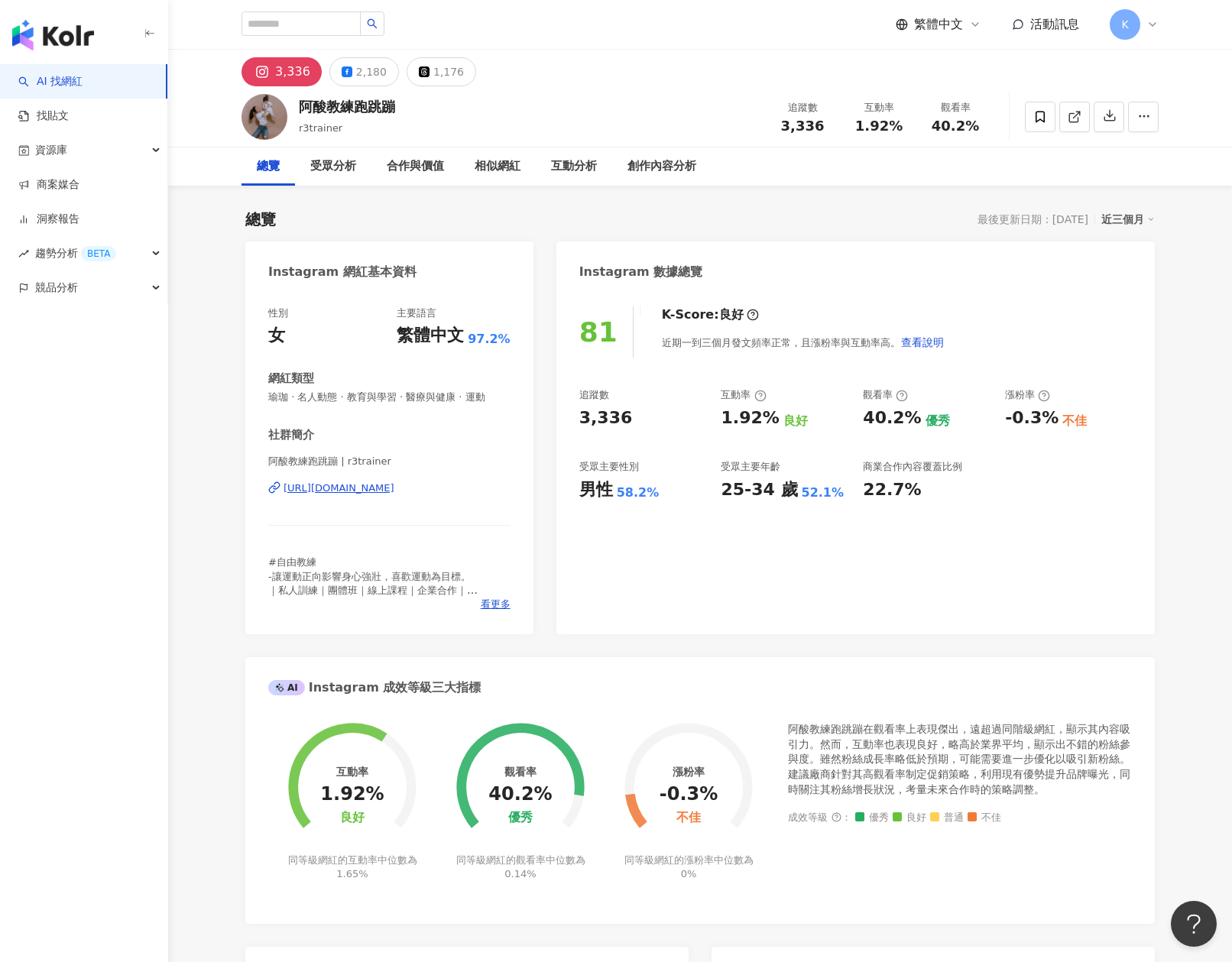
click at [684, 399] on div "追蹤數" at bounding box center [643, 395] width 127 height 14
drag, startPoint x: 641, startPoint y: 421, endPoint x: 579, endPoint y: 422, distance: 62.0
click at [580, 422] on div "3,336" at bounding box center [643, 418] width 127 height 24
copy div "3,336"
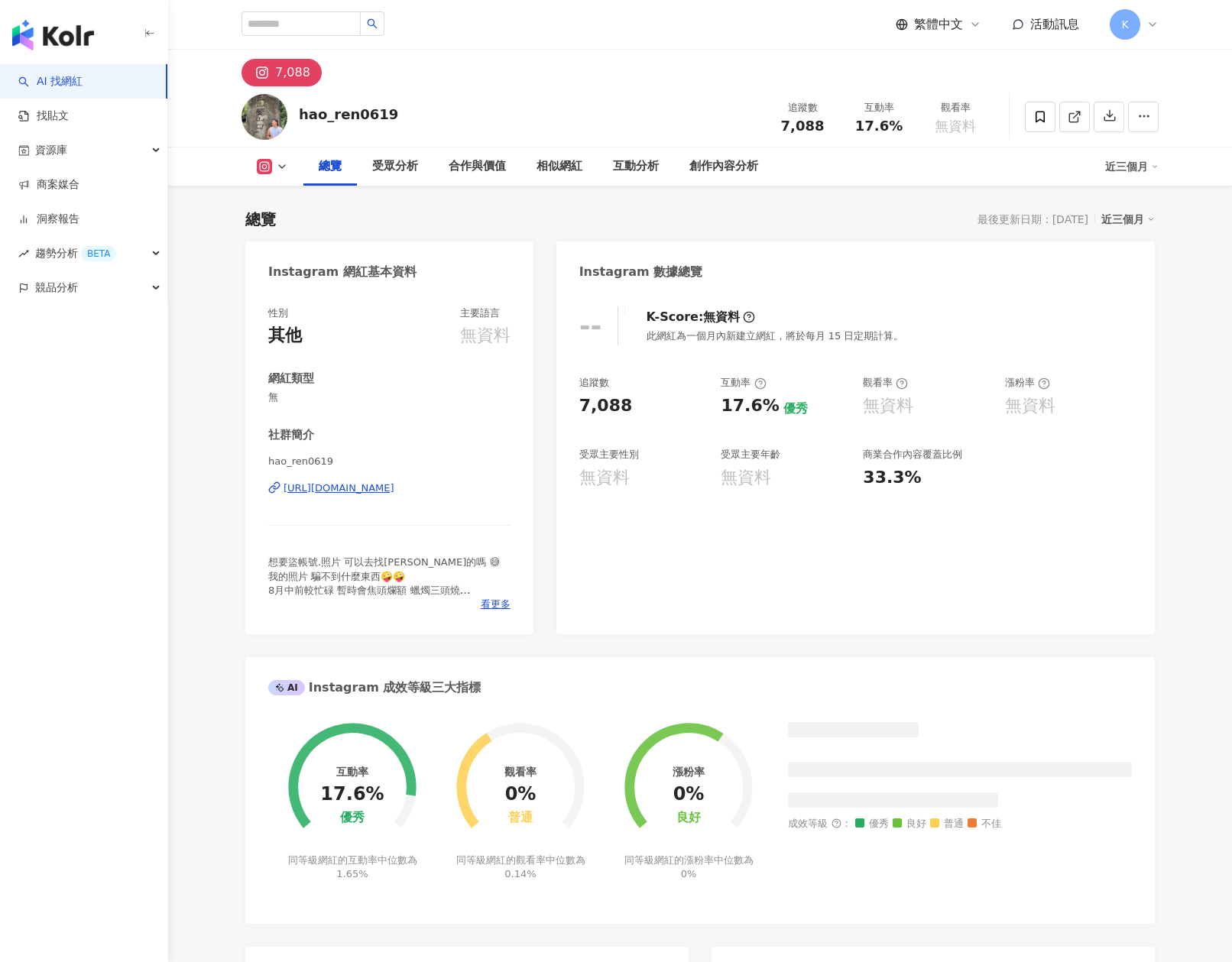
drag, startPoint x: 584, startPoint y: 404, endPoint x: 640, endPoint y: 408, distance: 56.1
click at [640, 408] on div "-- K-Score : 無資料 此網紅為一個月內新建立網紅，將於每月 15 日定期計算。 追蹤數 7,088 互動率 17.6% 優秀 觀看率 無資料 漲粉…" at bounding box center [856, 463] width 599 height 343
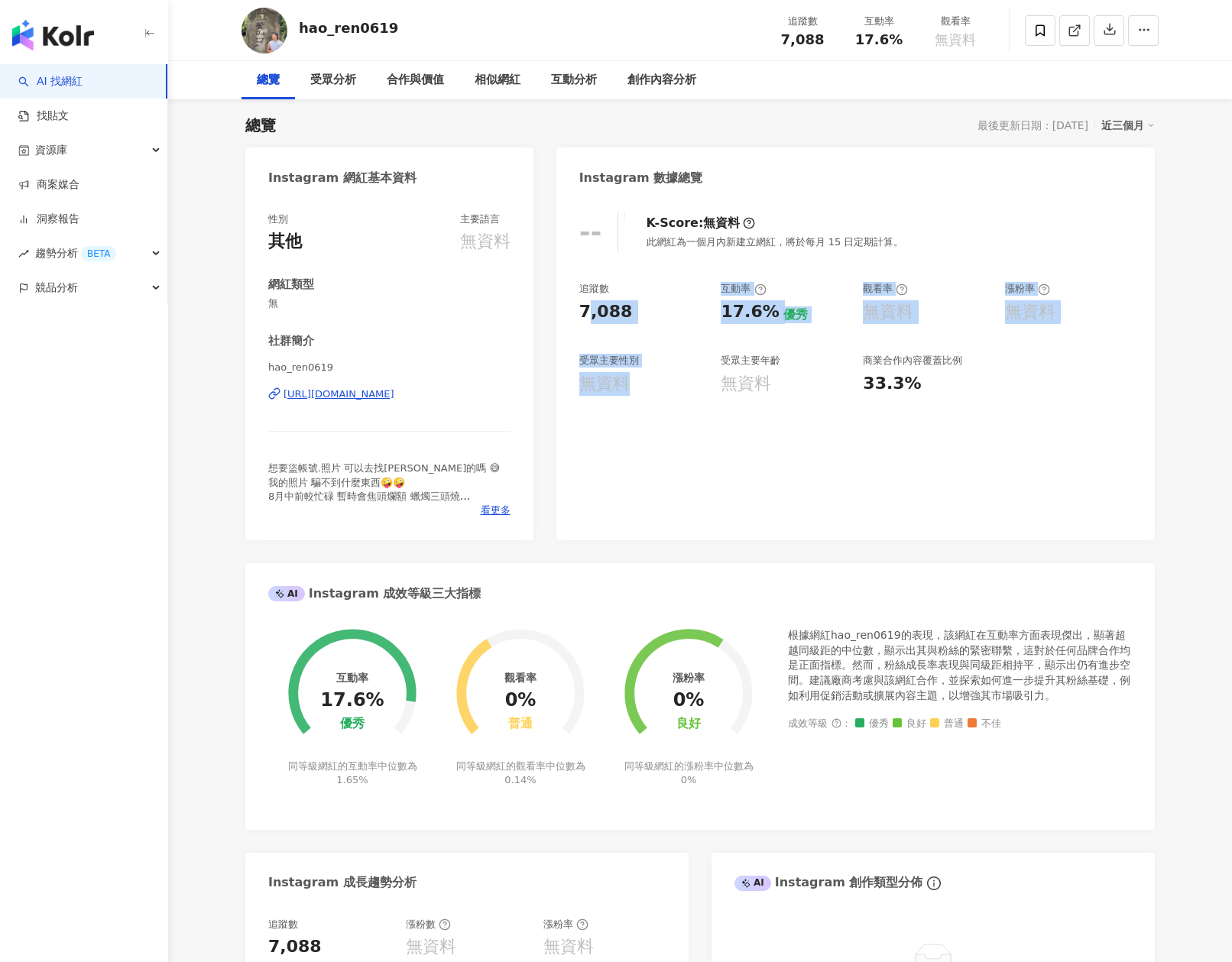
click at [636, 309] on div "7,088" at bounding box center [643, 312] width 127 height 24
drag, startPoint x: 596, startPoint y: 313, endPoint x: 633, endPoint y: 317, distance: 37.2
click at [633, 317] on div "7,088" at bounding box center [643, 312] width 127 height 24
click at [750, 344] on div "追蹤數 7,088 互動率 17.6% 優秀 觀看率 無資料 漲粉率 無資料 受眾主要性別 無資料 受眾主要年齡 無資料 商業合作內容覆蓋比例 33.3%" at bounding box center [856, 339] width 553 height 113
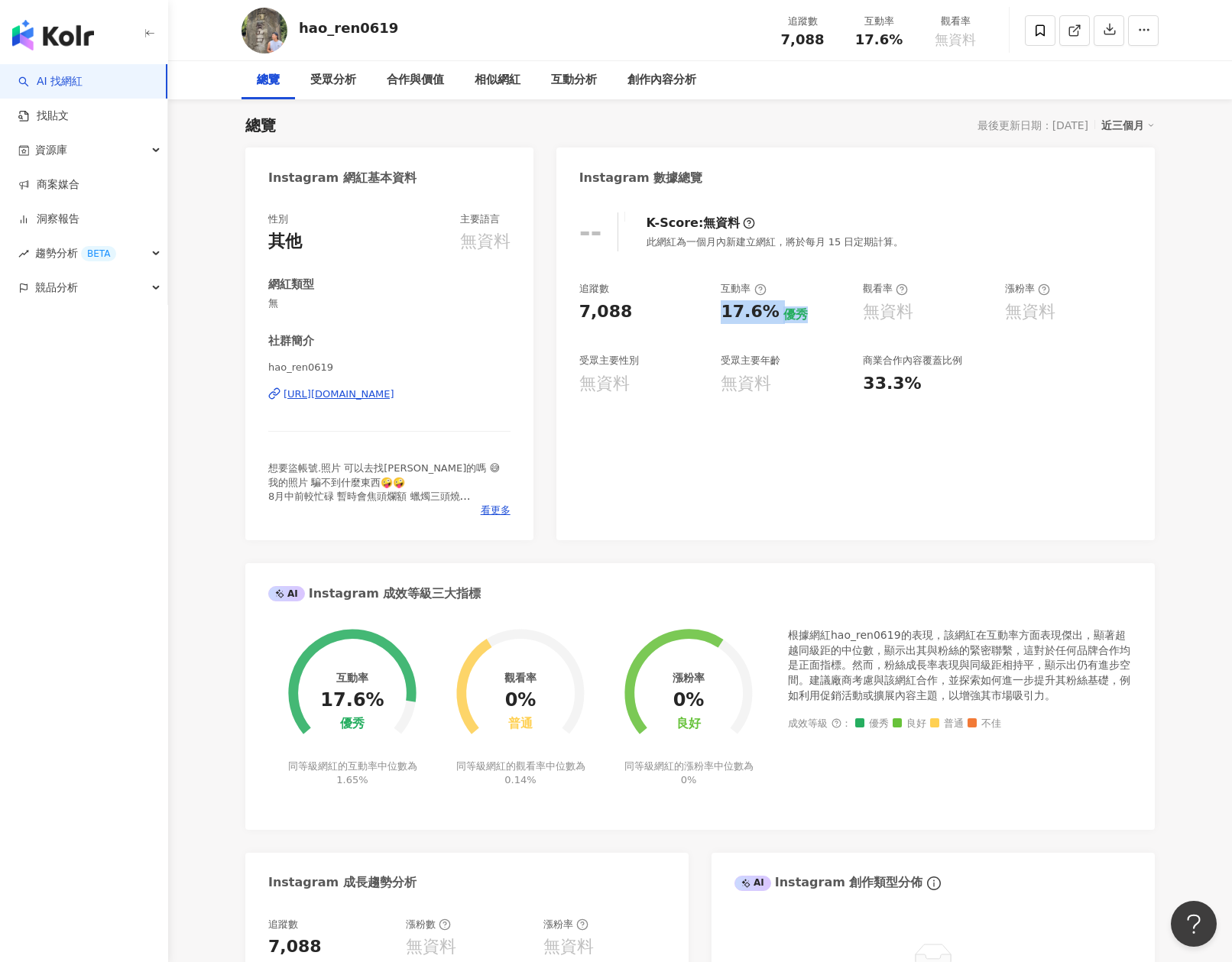
drag, startPoint x: 715, startPoint y: 320, endPoint x: 775, endPoint y: 325, distance: 60.2
click at [775, 325] on div "追蹤數 7,088 互動率 17.6% 優秀 觀看率 無資料 漲粉率 無資料 受眾主要性別 無資料 受眾主要年齡 無資料 商業合作內容覆蓋比例 33.3%" at bounding box center [856, 339] width 553 height 113
copy div "17.6% 優秀"
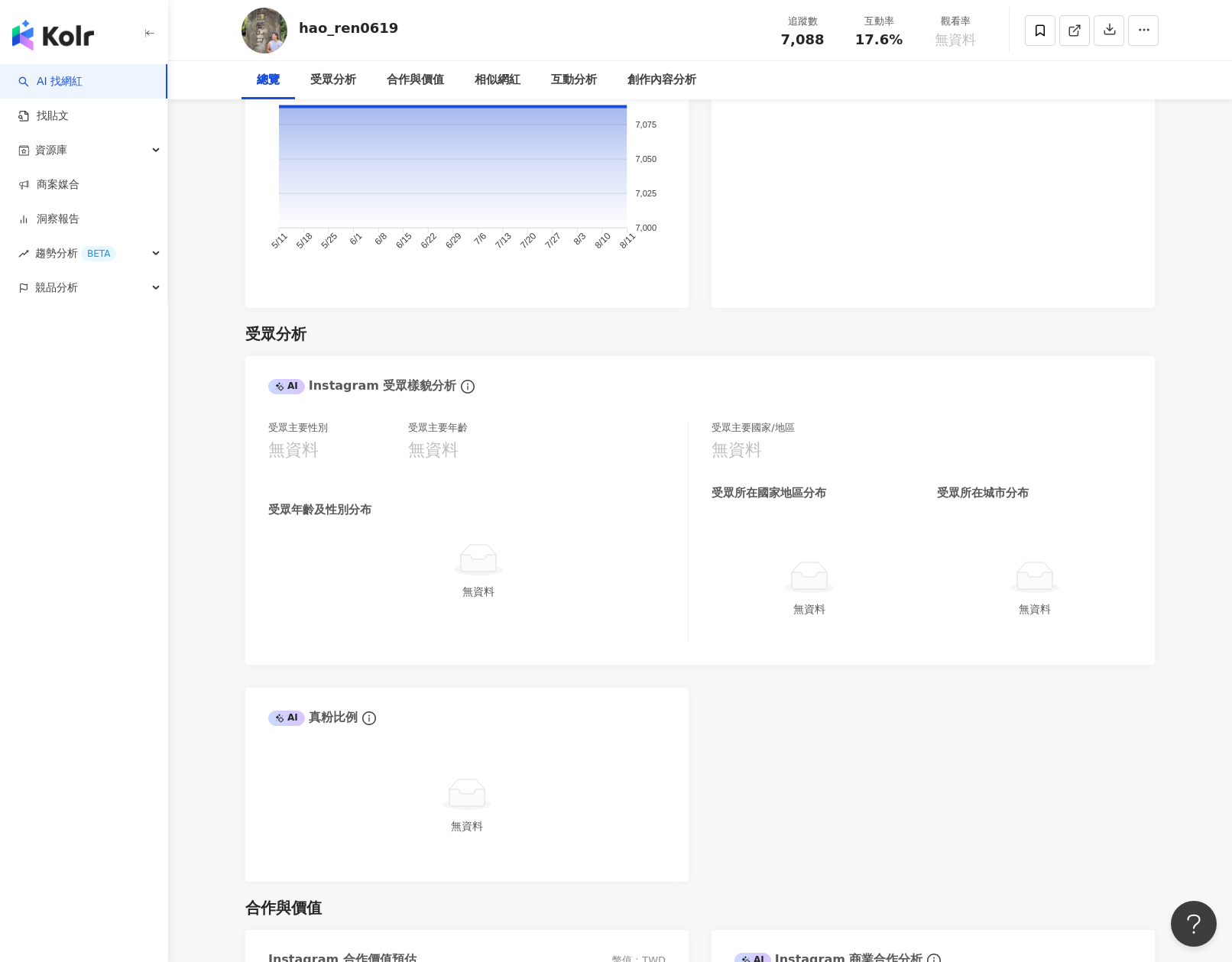
scroll to position [1018, 0]
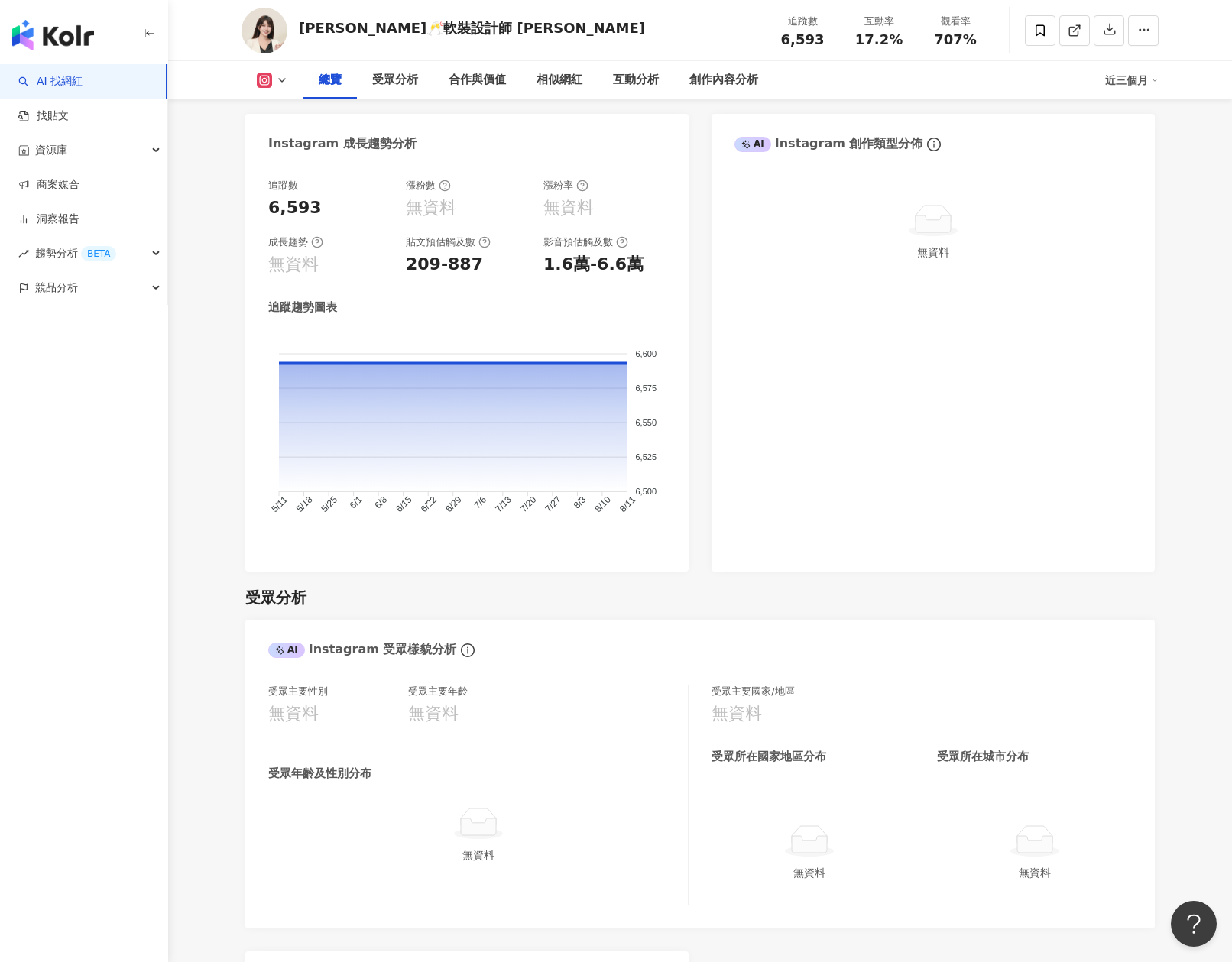
scroll to position [91, 0]
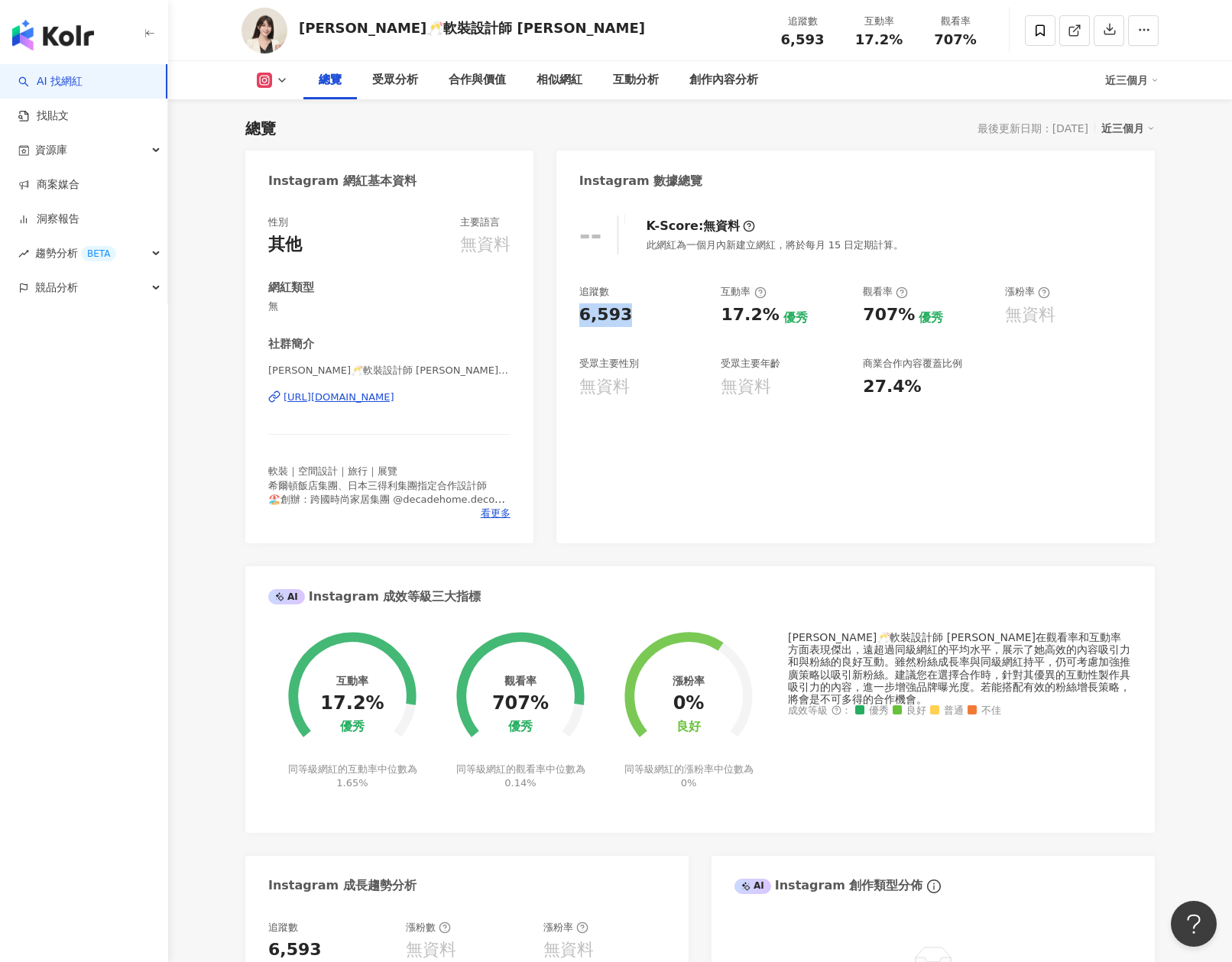
drag, startPoint x: 567, startPoint y: 317, endPoint x: 629, endPoint y: 317, distance: 62.0
click at [629, 317] on div "-- K-Score : 無資料 此網紅為一個月內新建立網紅，將於每月 15 日定期計算。 追蹤數 6,593 互動率 17.2% 優秀 觀看率 707% 優…" at bounding box center [856, 372] width 599 height 343
copy div "6,593"
click at [775, 391] on div "無資料" at bounding box center [784, 387] width 127 height 24
drag, startPoint x: 719, startPoint y: 314, endPoint x: 769, endPoint y: 315, distance: 50.0
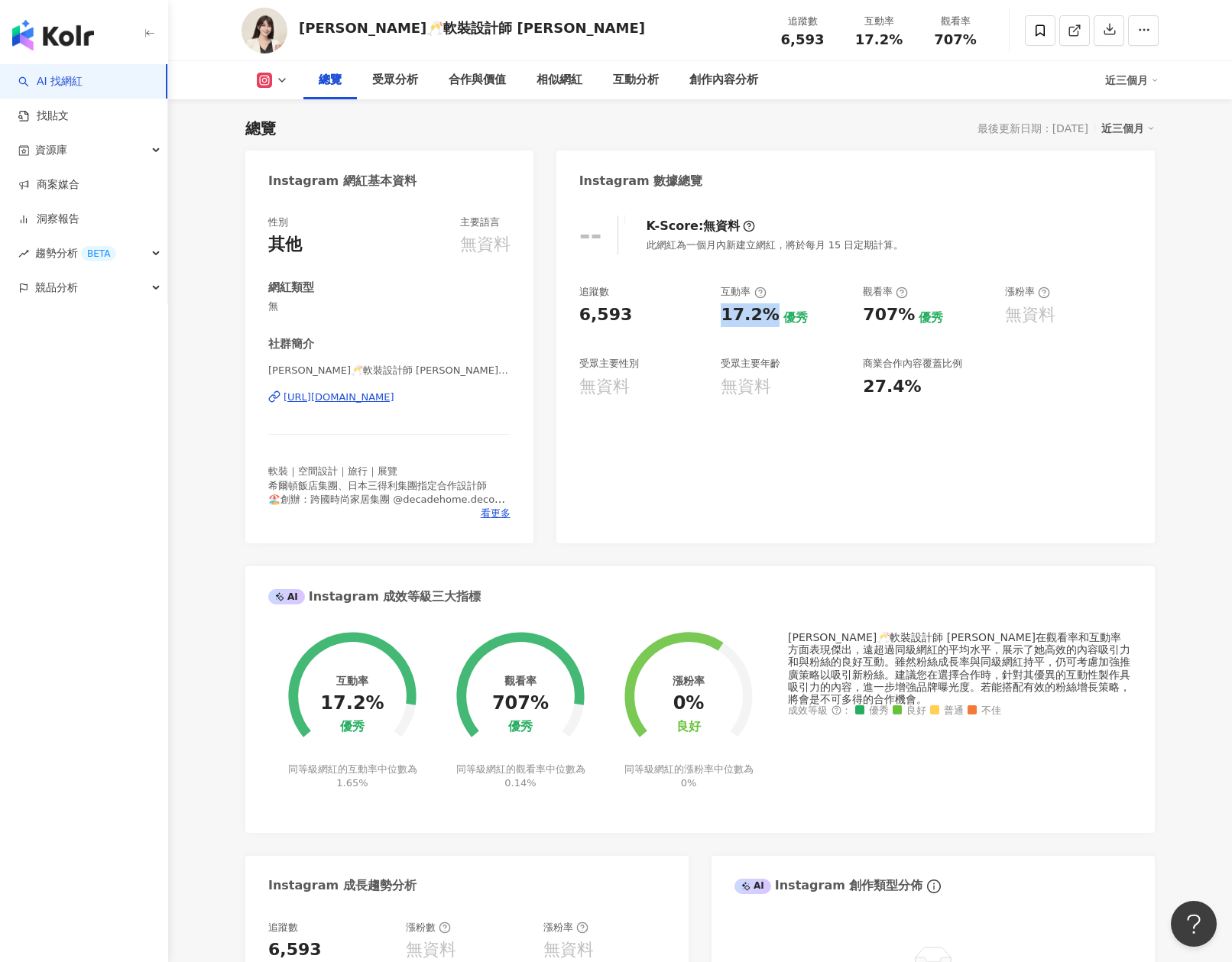
click at [769, 315] on div "追蹤數 6,593 互動率 17.2% 優秀 觀看率 707% 優秀 漲粉率 無資料 受眾主要性別 無資料 受眾主要年齡 無資料 商業合作內容覆蓋比例 27.…" at bounding box center [856, 342] width 553 height 113
copy div "17.2%"
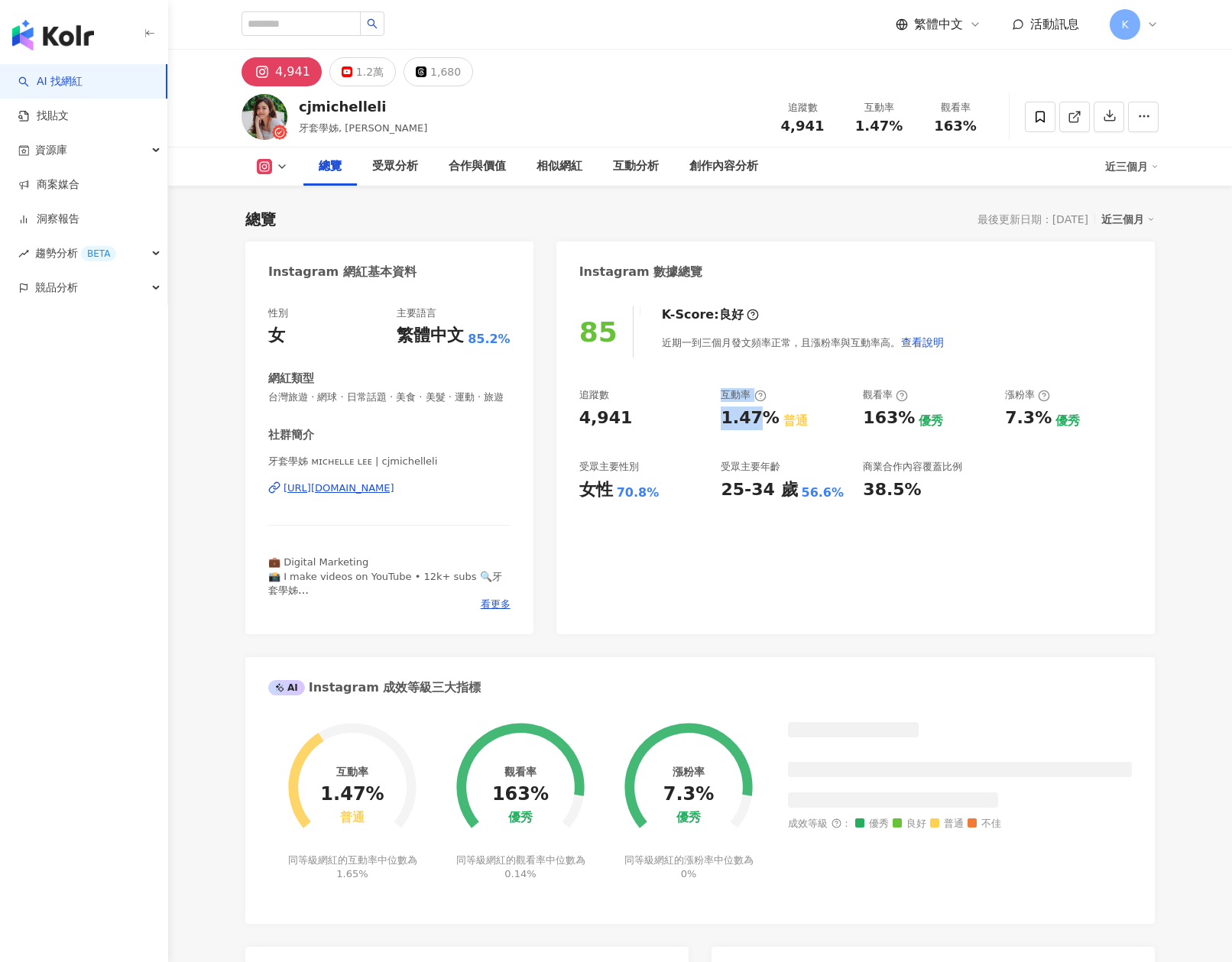
drag, startPoint x: 714, startPoint y: 424, endPoint x: 770, endPoint y: 418, distance: 56.3
click at [769, 419] on div "追蹤數 4,941 互動率 1.47% 普通 觀看率 163% 優秀 漲粉率 7.3% 優秀 受眾主要性別 女性 70.8% 受眾主要年齡 25-34 歲 5…" at bounding box center [856, 445] width 553 height 113
click at [767, 419] on div "1.47%" at bounding box center [749, 418] width 58 height 24
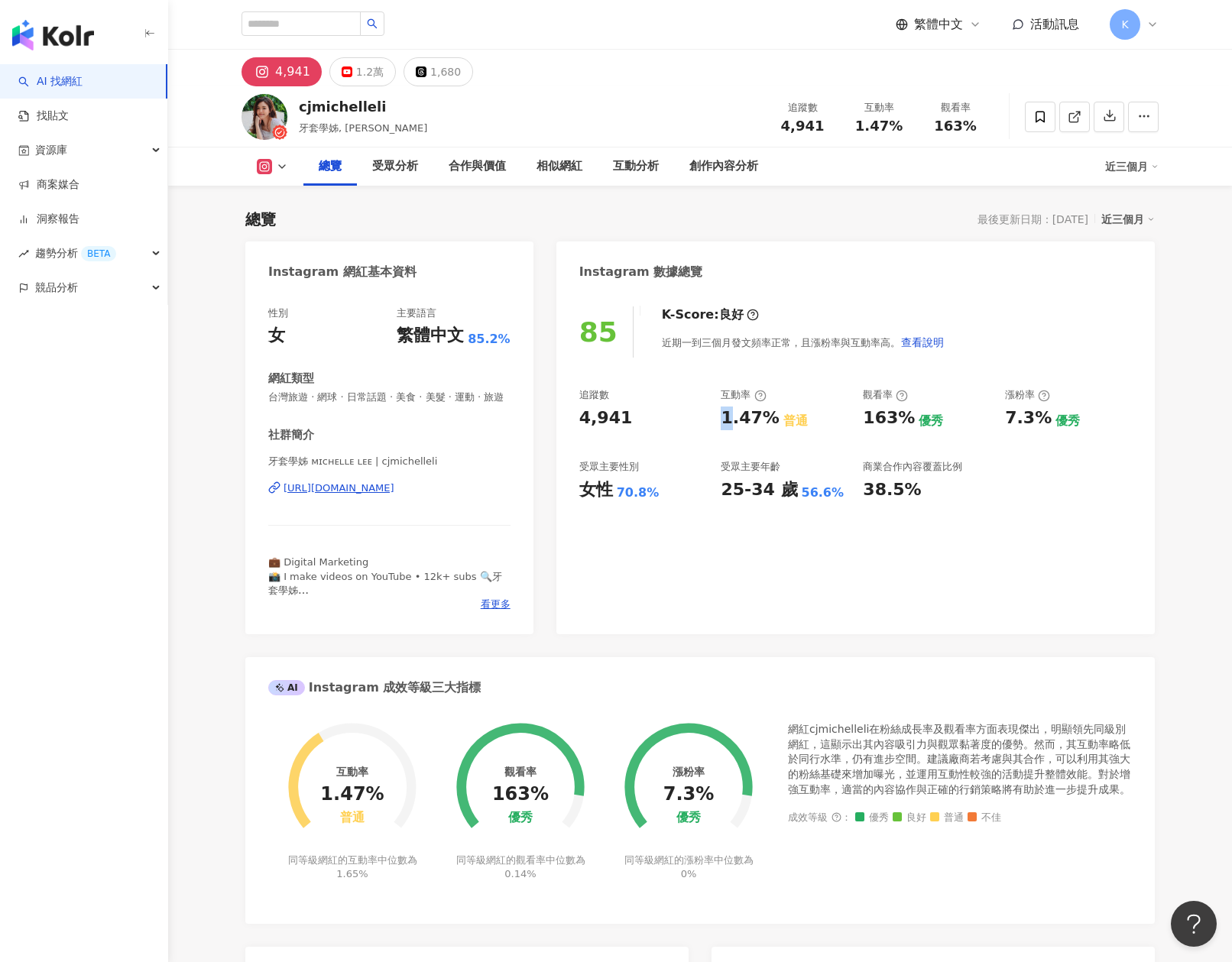
drag, startPoint x: 727, startPoint y: 417, endPoint x: 774, endPoint y: 418, distance: 47.0
click at [774, 418] on div "85 K-Score : 良好 近期一到三個月發文頻率正常，且漲粉率與互動率高。 查看說明 追蹤數 4,941 互動率 1.47% 普通 觀看率 163% 優…" at bounding box center [856, 463] width 599 height 343
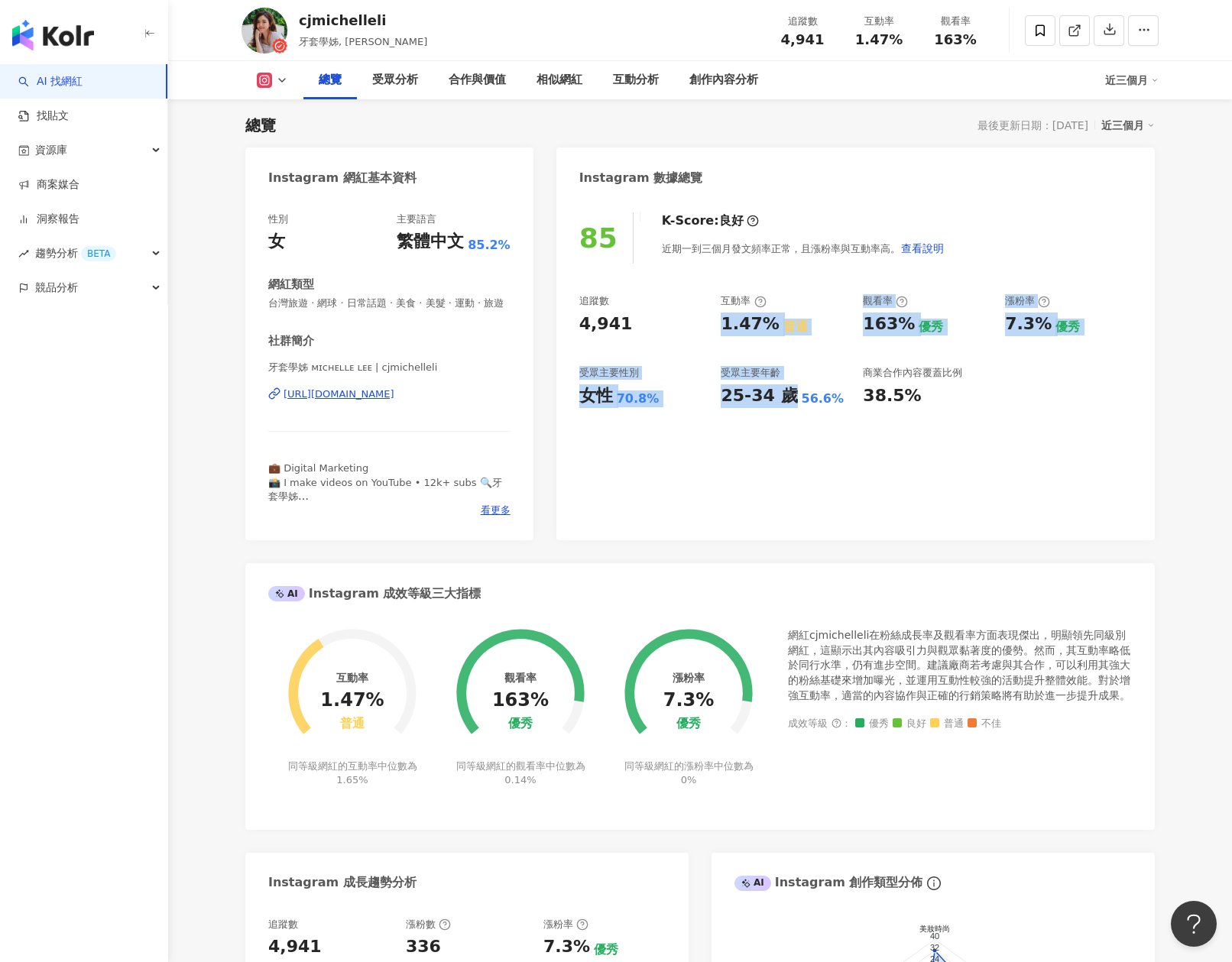
click at [772, 398] on div "25-34 歲" at bounding box center [759, 396] width 76 height 24
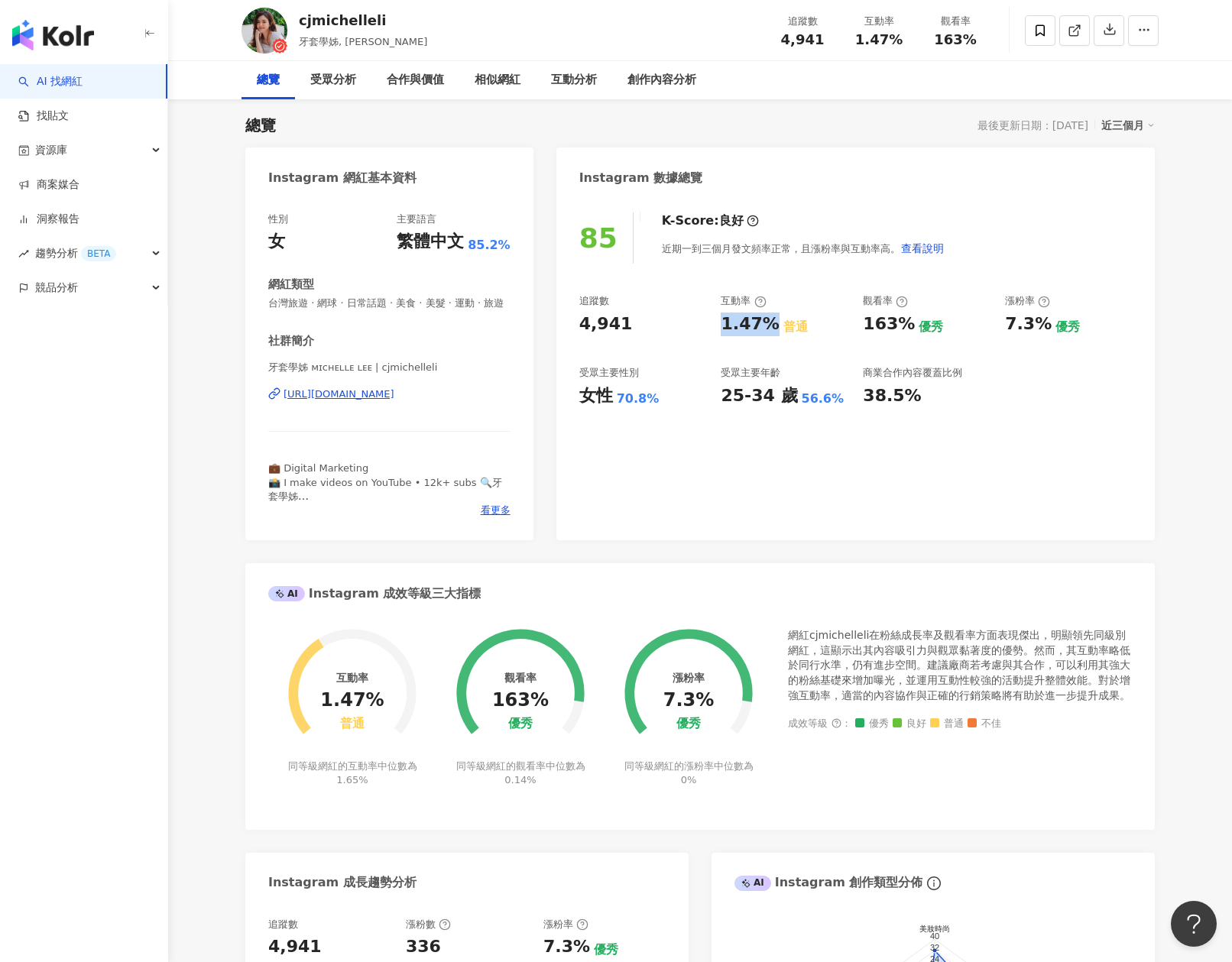
drag, startPoint x: 721, startPoint y: 326, endPoint x: 772, endPoint y: 328, distance: 51.0
click at [772, 328] on div "1.47%" at bounding box center [749, 324] width 58 height 24
copy div "1.47%"
click at [691, 303] on div "追蹤數" at bounding box center [643, 301] width 127 height 14
drag, startPoint x: 663, startPoint y: 315, endPoint x: 577, endPoint y: 328, distance: 87.0
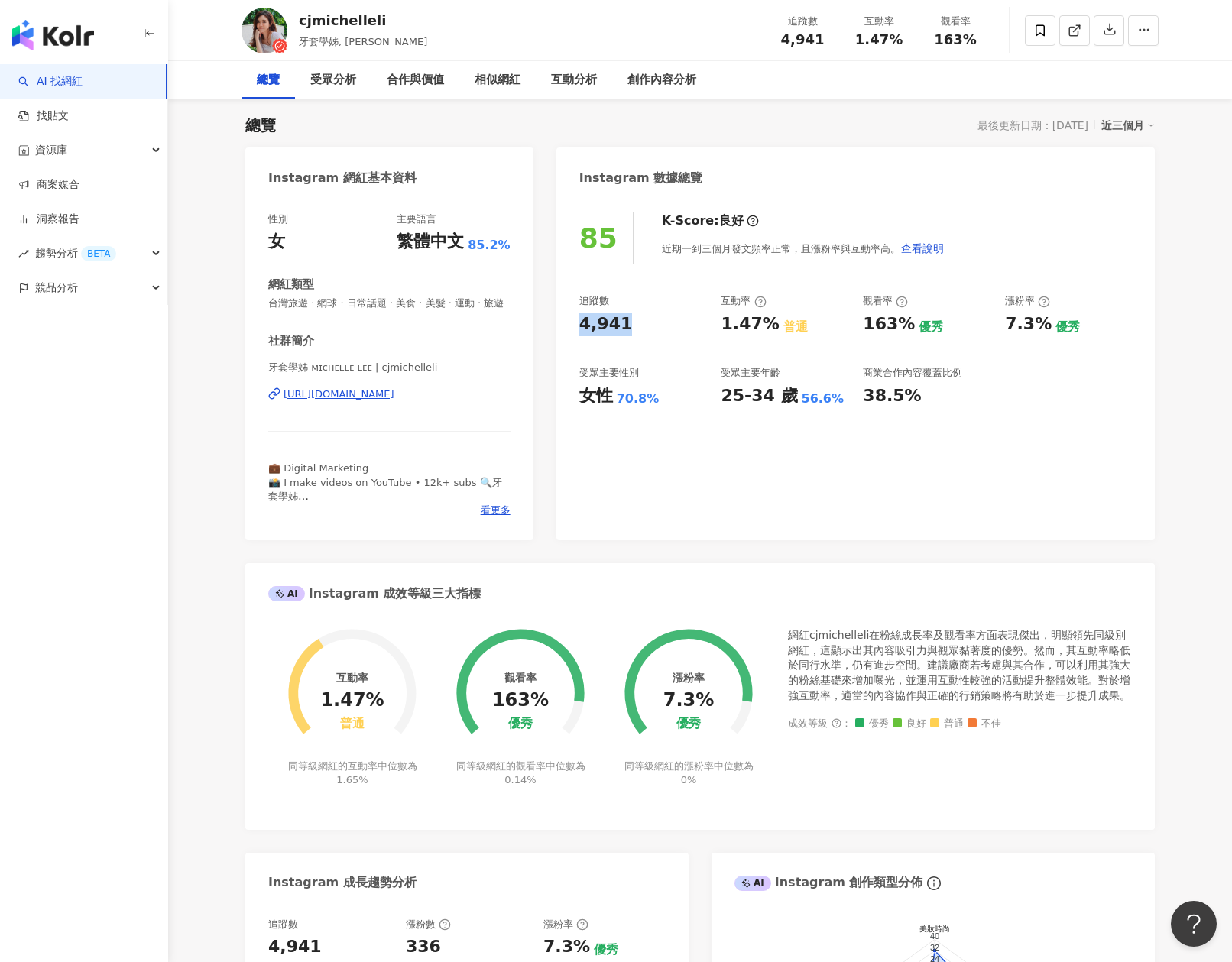
click at [577, 328] on div "85 K-Score : 良好 近期一到三個月發文頻率正常，且漲粉率與互動率高。 查看說明 追蹤數 4,941 互動率 1.47% 普通 觀看率 163% 優…" at bounding box center [856, 369] width 599 height 343
copy div "4,941"
click at [834, 323] on div "1.47% 普通" at bounding box center [784, 324] width 127 height 24
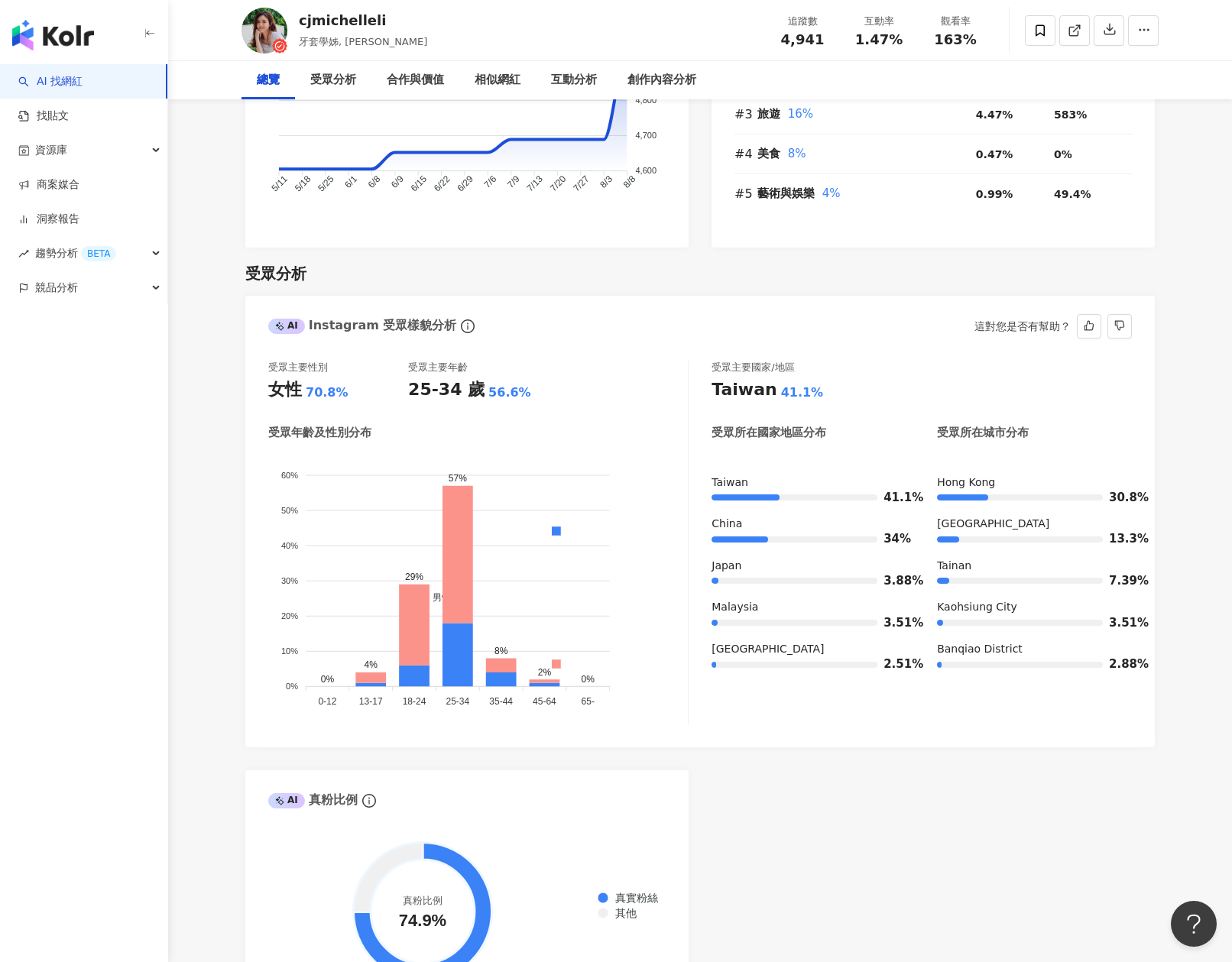
scroll to position [1142, 0]
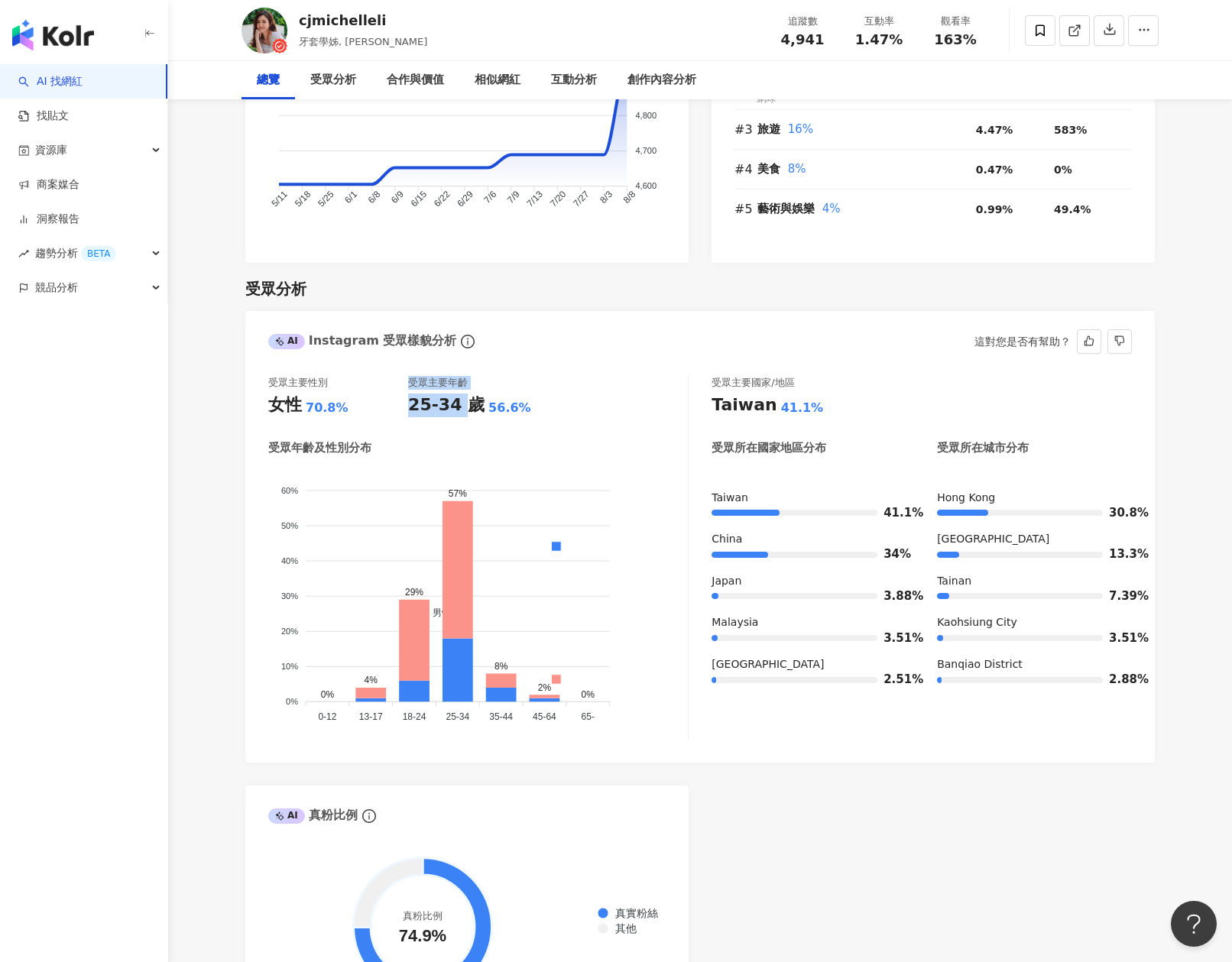
drag, startPoint x: 405, startPoint y: 423, endPoint x: 464, endPoint y: 427, distance: 59.1
click at [464, 418] on div "受眾主要性別 女性 70.8% 受眾主要年齡 25-34 歲 56.6%" at bounding box center [478, 397] width 420 height 41
click at [463, 418] on div "25-34 歲" at bounding box center [447, 405] width 76 height 24
drag, startPoint x: 413, startPoint y: 424, endPoint x: 454, endPoint y: 425, distance: 41.0
click at [454, 418] on div "25-34 歲" at bounding box center [447, 405] width 76 height 24
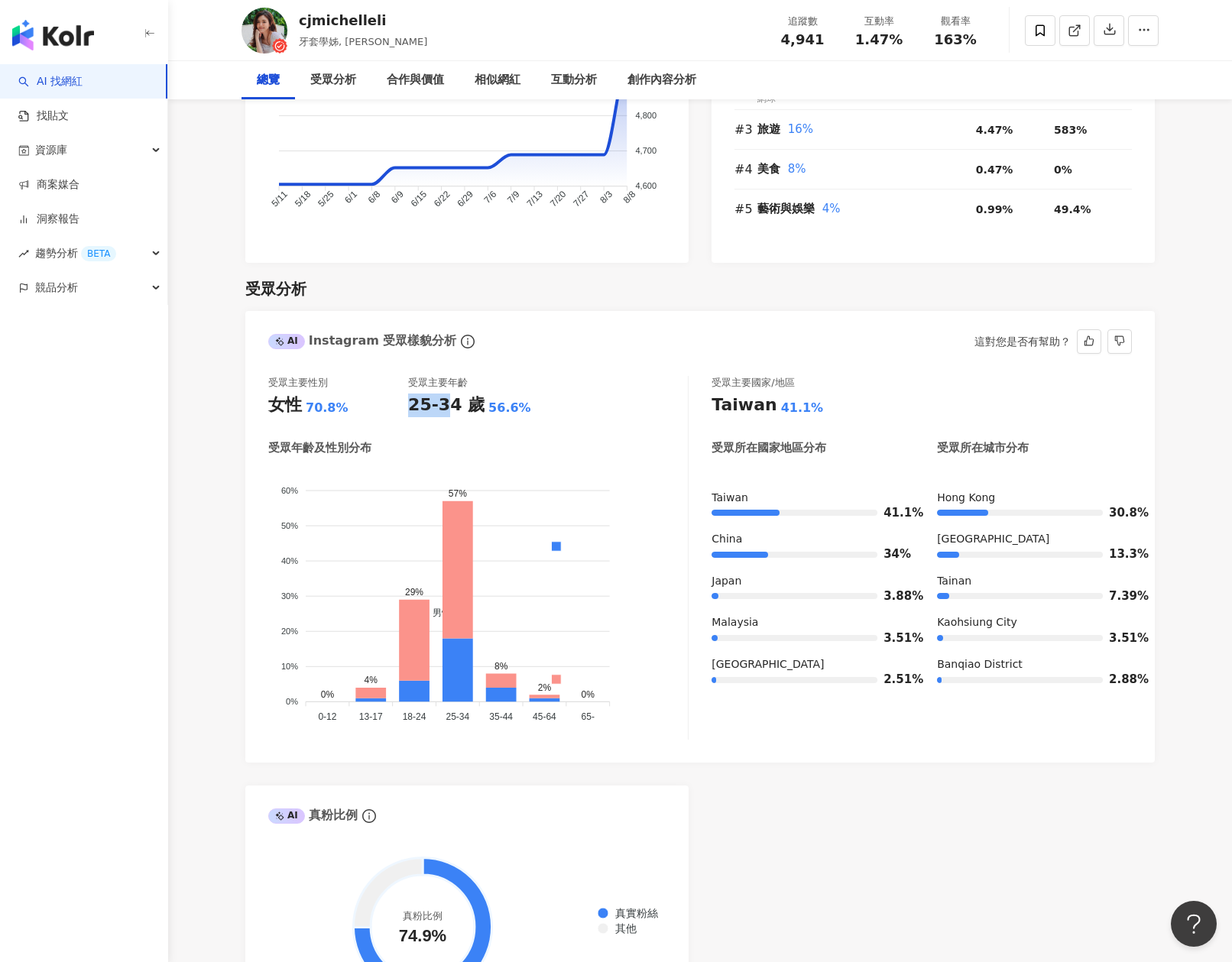
drag, startPoint x: 412, startPoint y: 424, endPoint x: 445, endPoint y: 423, distance: 33.0
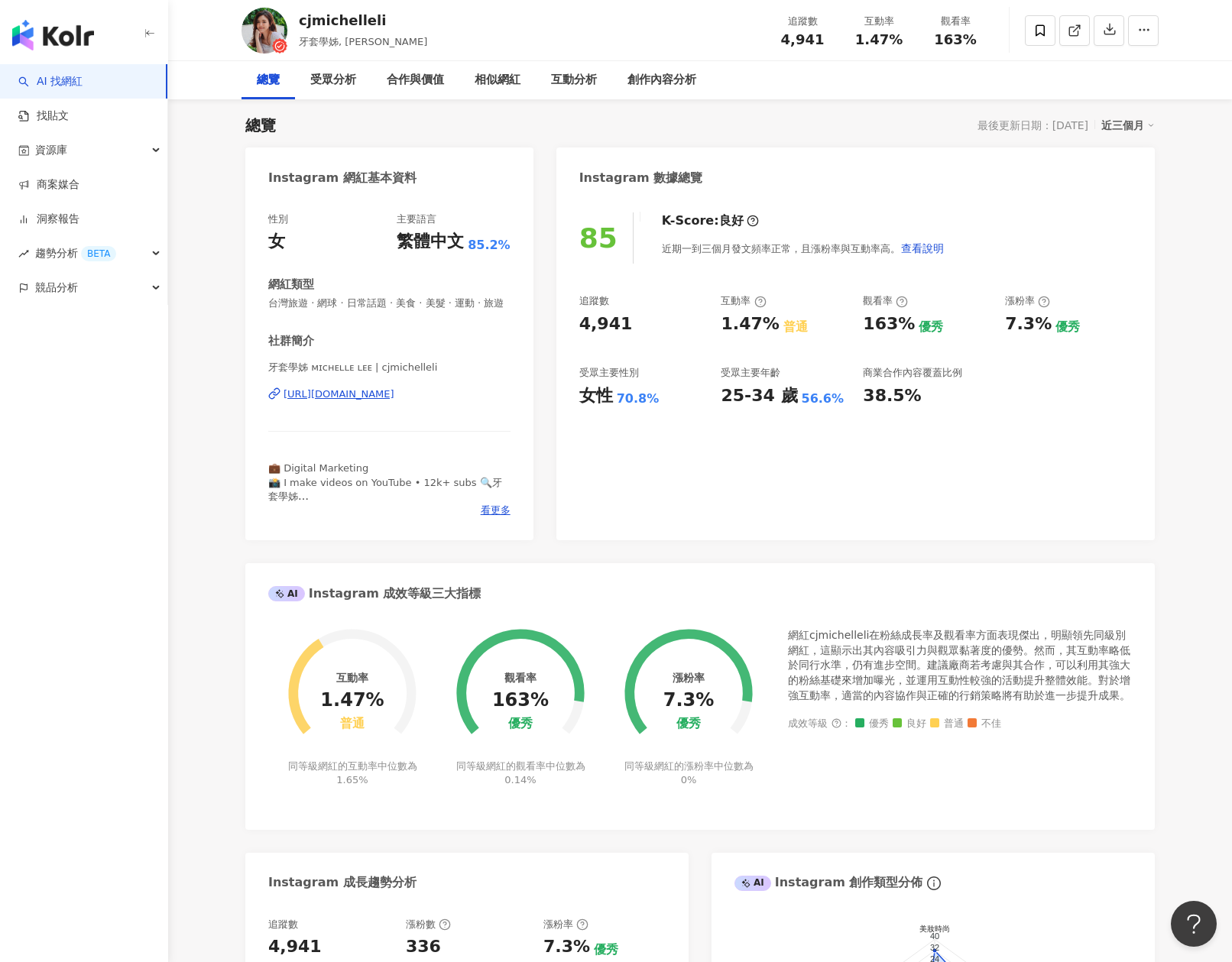
click at [447, 422] on div "牙套學姊 ᴍɪᴄʜᴇʟʟᴇ ʟᴇᴇ | cjmichelleli https://www.instagram.com/cjmichelleli/" at bounding box center [389, 405] width 242 height 89
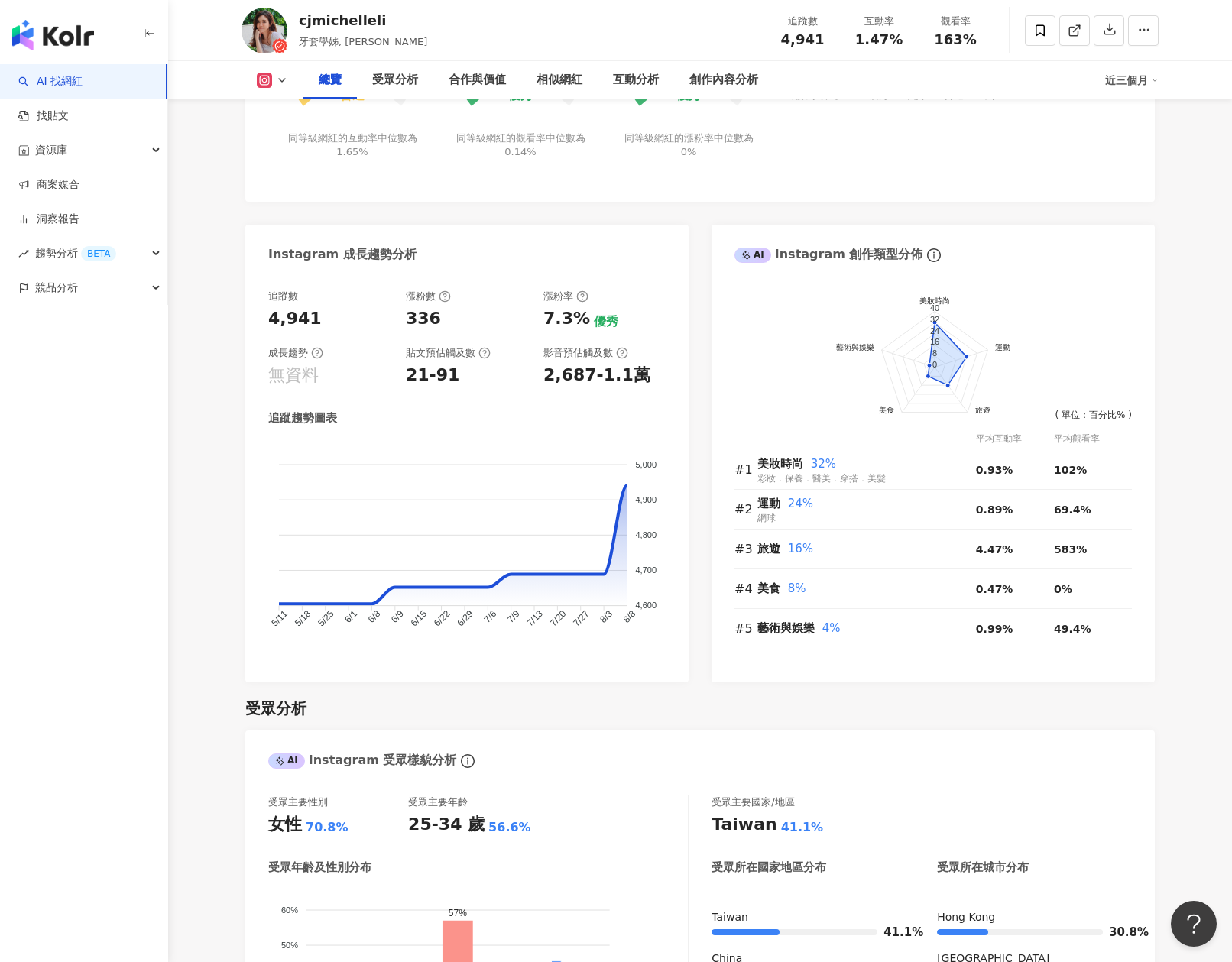
scroll to position [1185, 0]
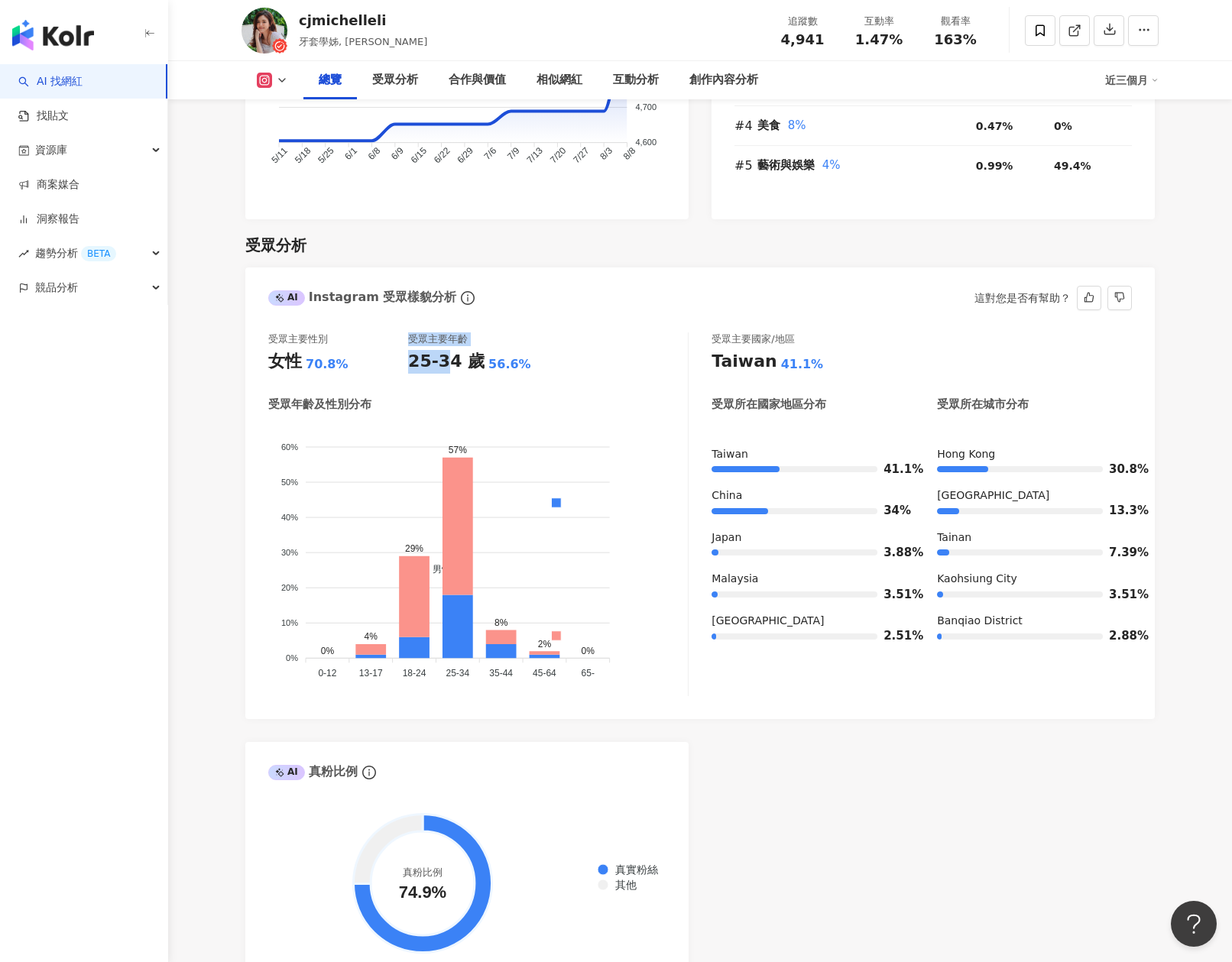
drag, startPoint x: 407, startPoint y: 385, endPoint x: 453, endPoint y: 379, distance: 46.4
click at [449, 374] on div "受眾主要性別 女性 70.8% 受眾主要年齡 25-34 歲 56.6%" at bounding box center [478, 353] width 420 height 41
click at [453, 374] on div "25-34 歲" at bounding box center [447, 362] width 76 height 24
drag, startPoint x: 410, startPoint y: 379, endPoint x: 463, endPoint y: 381, distance: 53.0
click at [463, 374] on div "25-34 歲" at bounding box center [447, 362] width 76 height 24
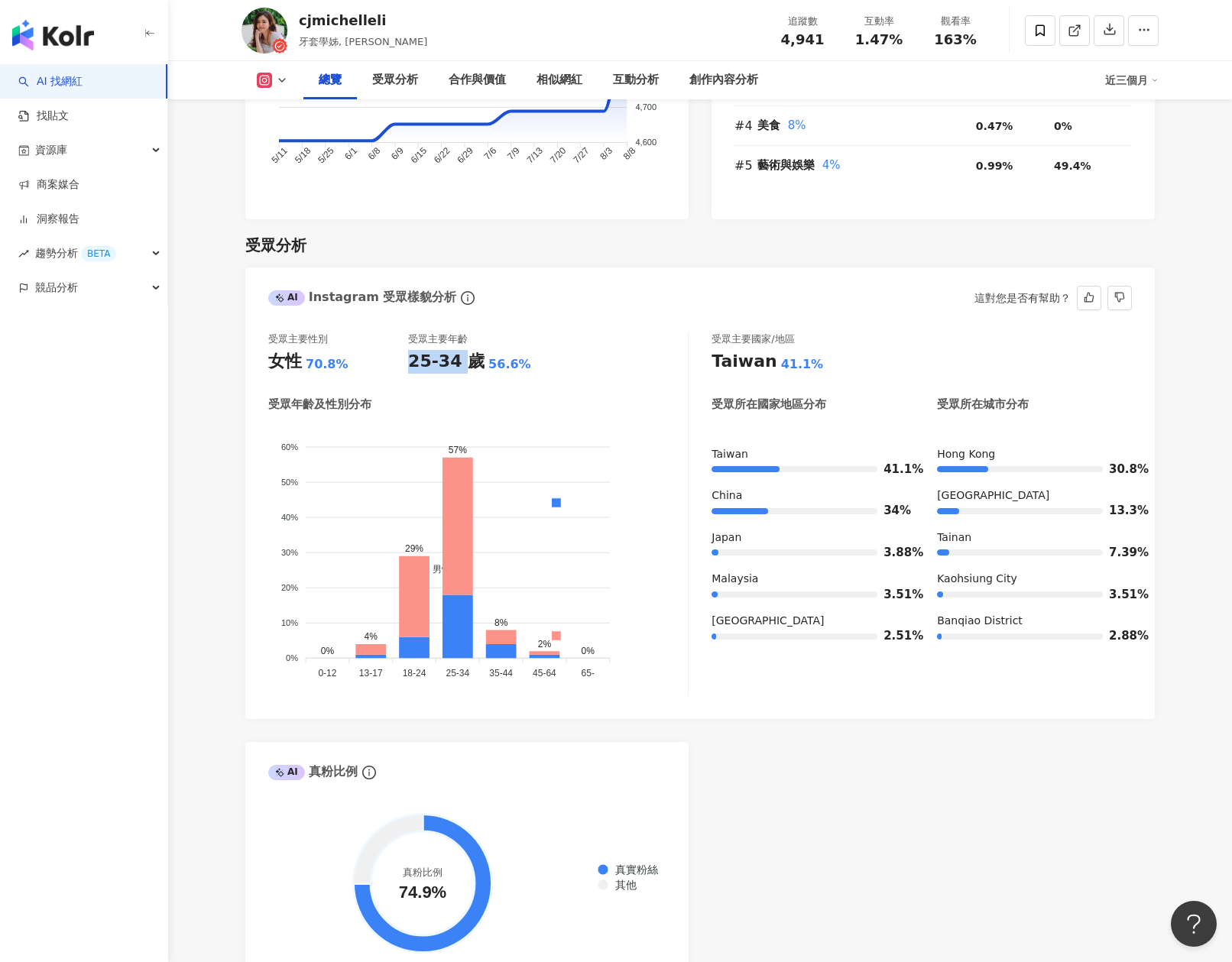
copy div "25-34"
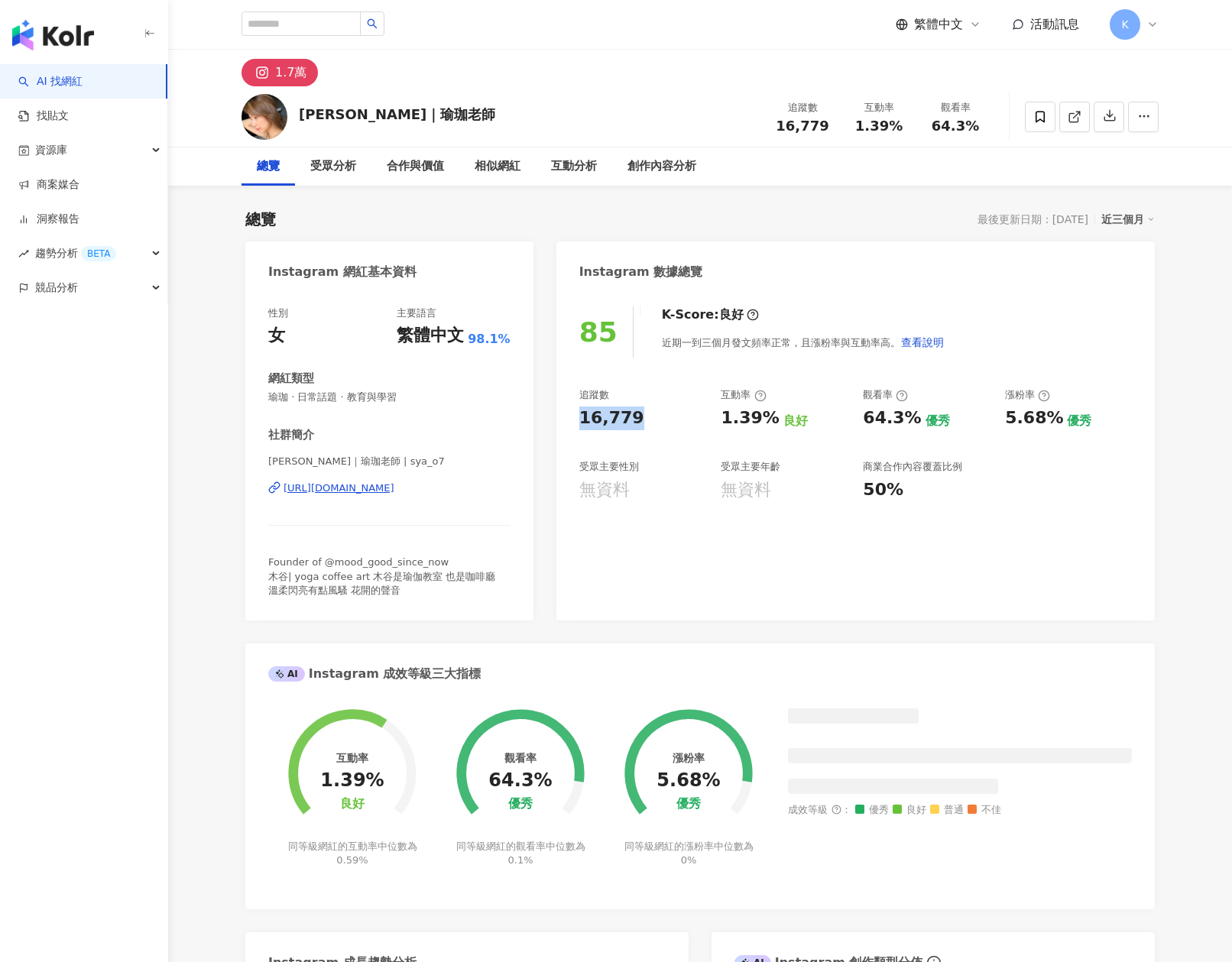
drag, startPoint x: 603, startPoint y: 421, endPoint x: 572, endPoint y: 419, distance: 31.1
click at [573, 419] on div "85 K-Score : 良好 近期一到三個月發文頻率正常，且漲粉率與互動率高。 查看說明 追蹤數 16,779 互動率 1.39% 良好 觀看率 64.3%…" at bounding box center [856, 456] width 599 height 330
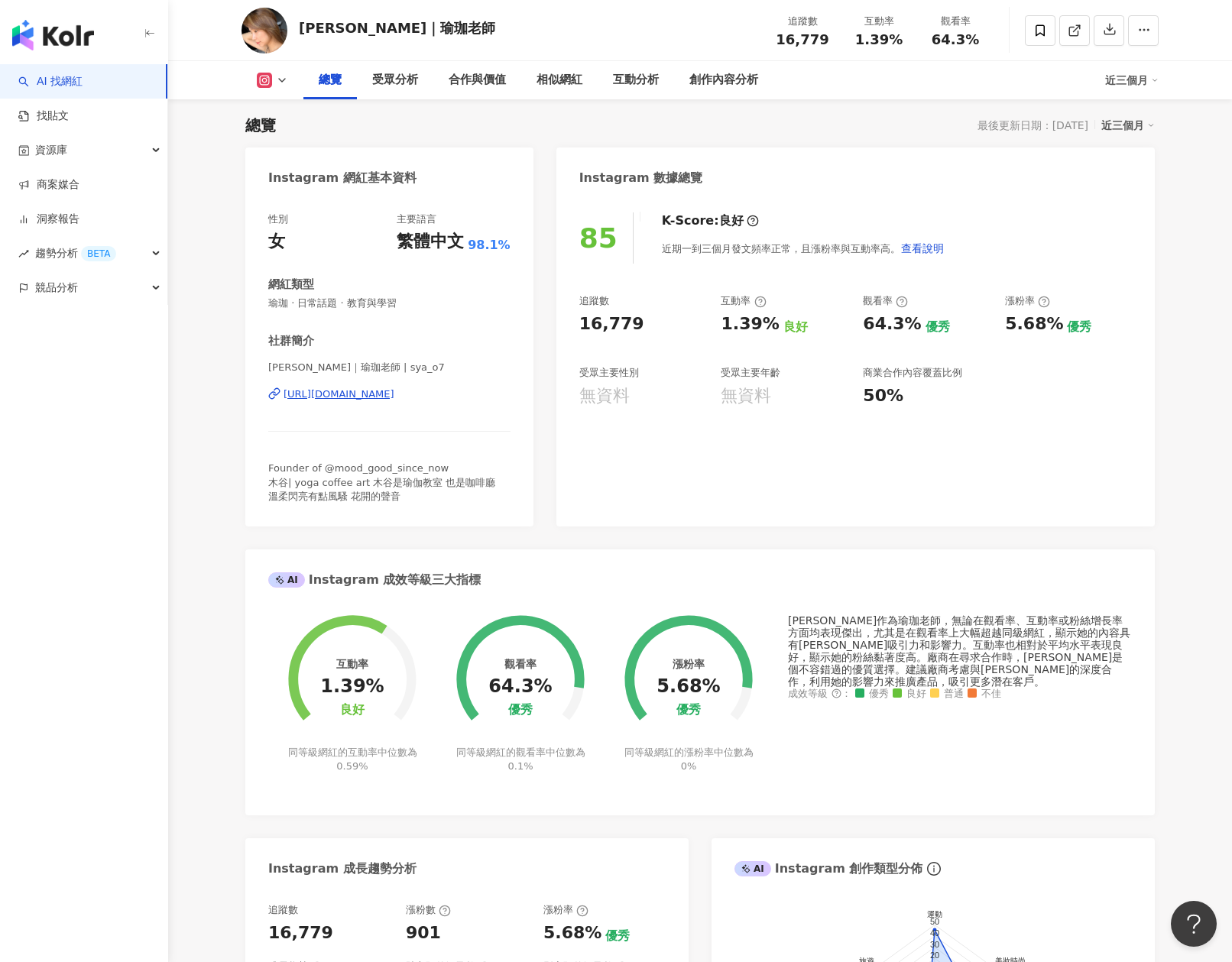
click at [847, 320] on div "追蹤數 16,779 互動率 1.39% 良好 觀看率 64.3% 優秀 漲粉率 5.68% 優秀 受眾主要性別 無資料 受眾主要年齡 無資料 商業合作內容覆…" at bounding box center [856, 351] width 553 height 113
drag, startPoint x: 714, startPoint y: 327, endPoint x: 772, endPoint y: 327, distance: 58.0
click at [772, 327] on div "追蹤數 16,779 互動率 1.39% 良好 觀看率 64.3% 優秀 漲粉率 5.68% 優秀 受眾主要性別 無資料 受眾主要年齡 無資料 商業合作內容覆…" at bounding box center [856, 351] width 553 height 113
copy div "1.39%"
copy div "https://www.instagram.com/sya_o7/"
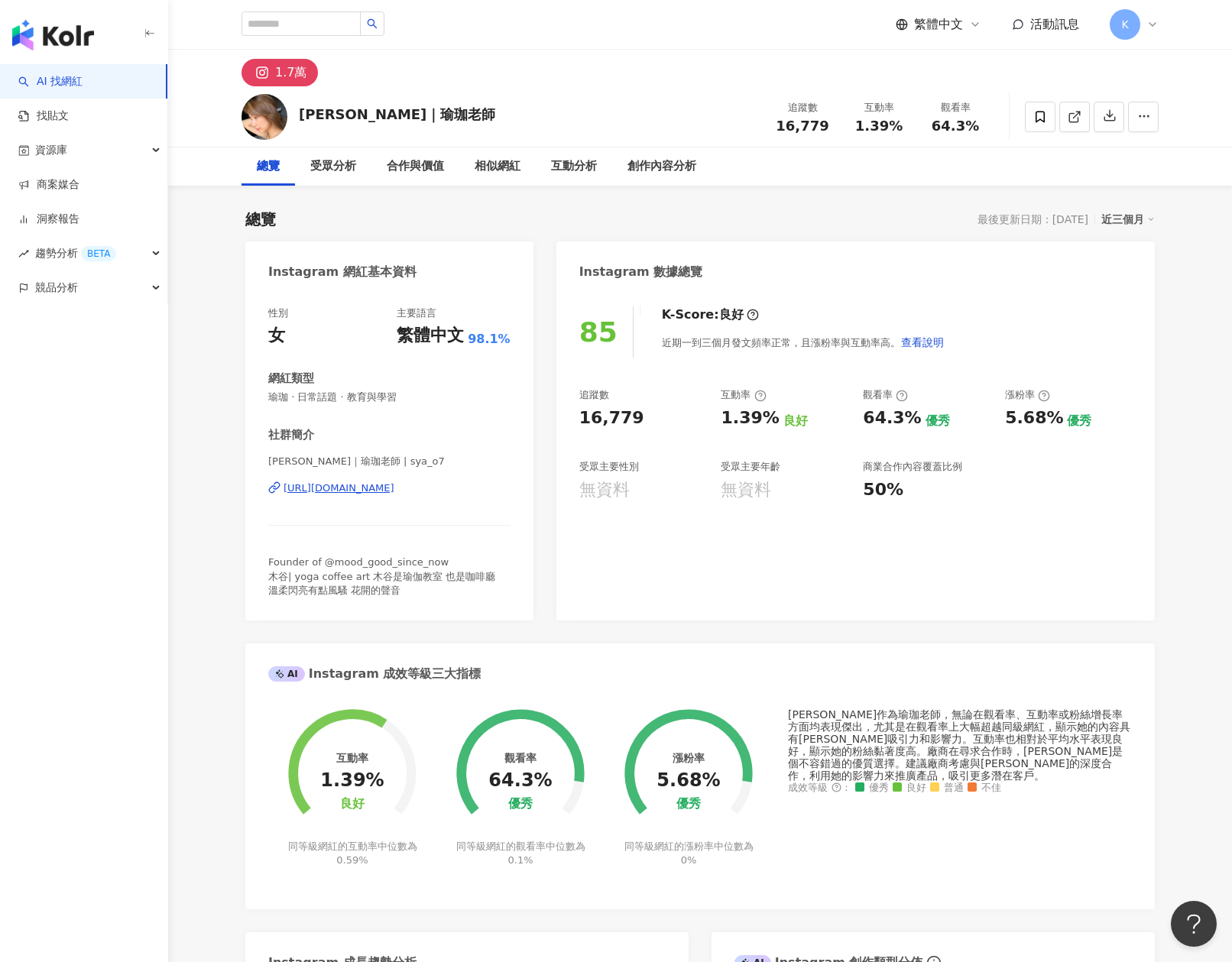
click at [905, 274] on div "Instagram 數據總覽" at bounding box center [856, 266] width 599 height 50
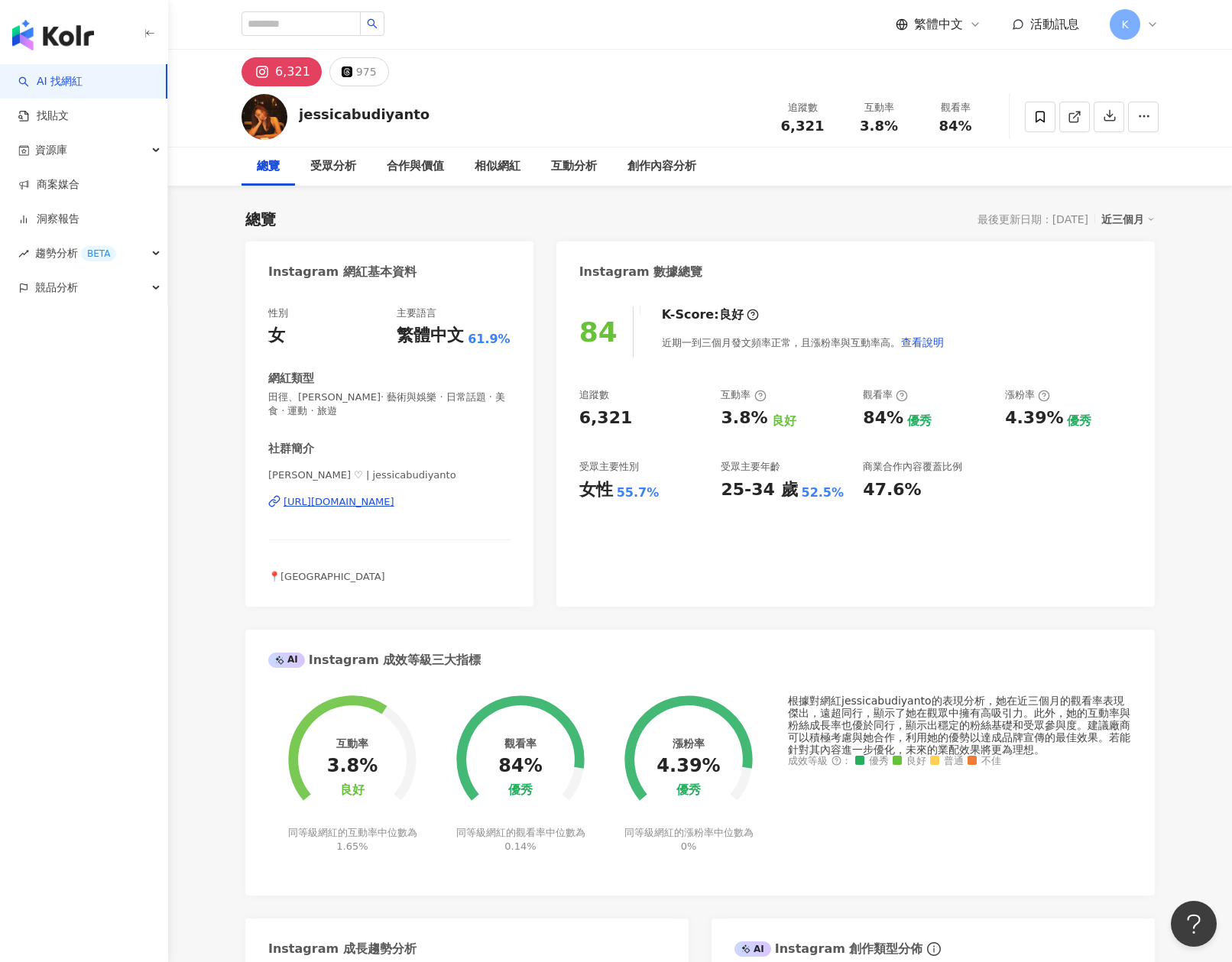
click at [382, 282] on div "Instagram 網紅基本資料" at bounding box center [343, 272] width 148 height 23
drag, startPoint x: 676, startPoint y: 424, endPoint x: 574, endPoint y: 421, distance: 102.0
click at [576, 421] on div "84 K-Score : 良好 近期一到三個月發文頻率正常，且漲粉率與互動率高。 查看說明 追蹤數 6,321 互動率 3.8% 良好 觀看率 84% 優秀 …" at bounding box center [856, 449] width 599 height 316
copy div "6,321"
drag, startPoint x: 722, startPoint y: 421, endPoint x: 764, endPoint y: 419, distance: 42.0
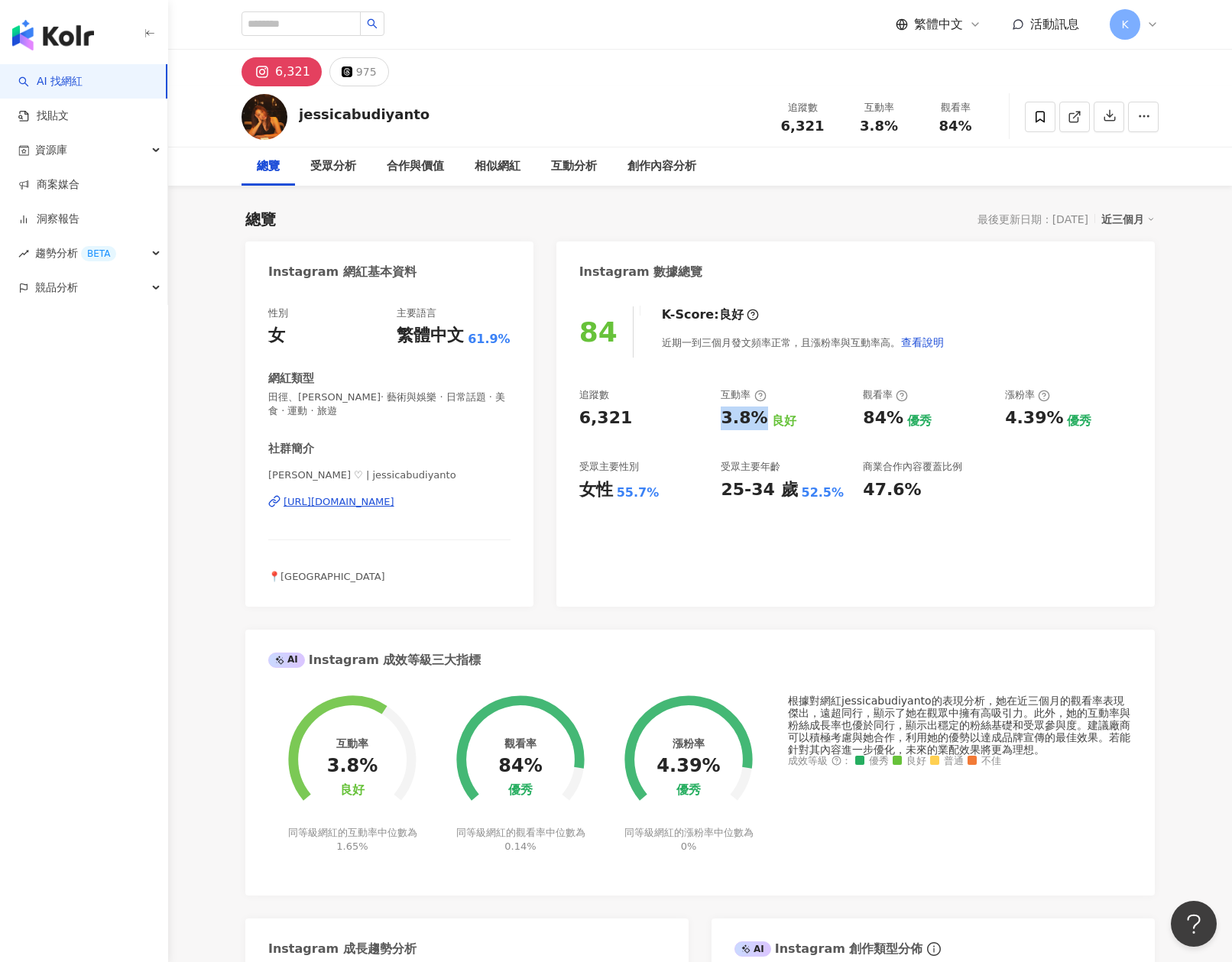
click at [764, 419] on div "3.8% 良好" at bounding box center [784, 418] width 127 height 24
copy div "3.8%"
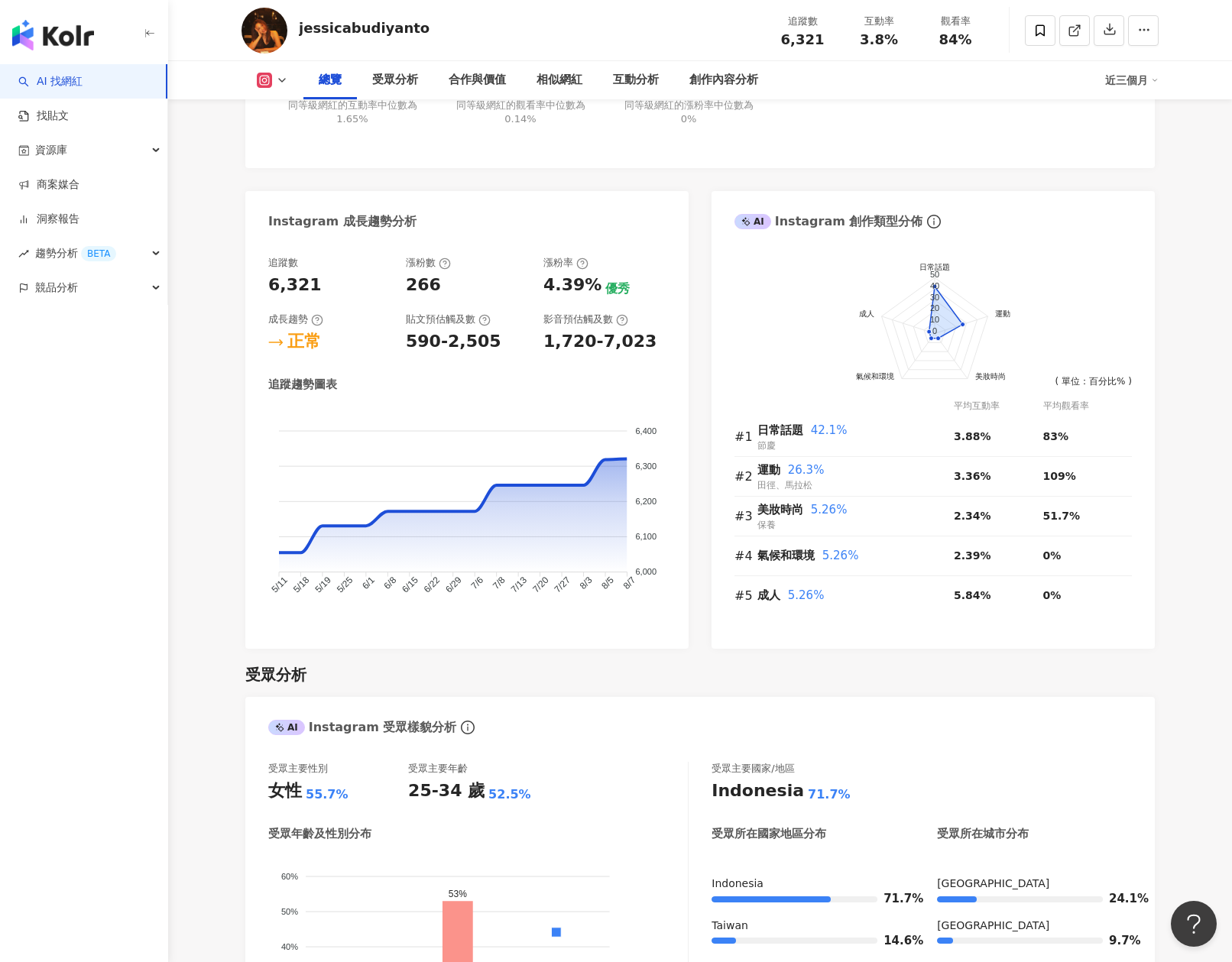
scroll to position [1122, 0]
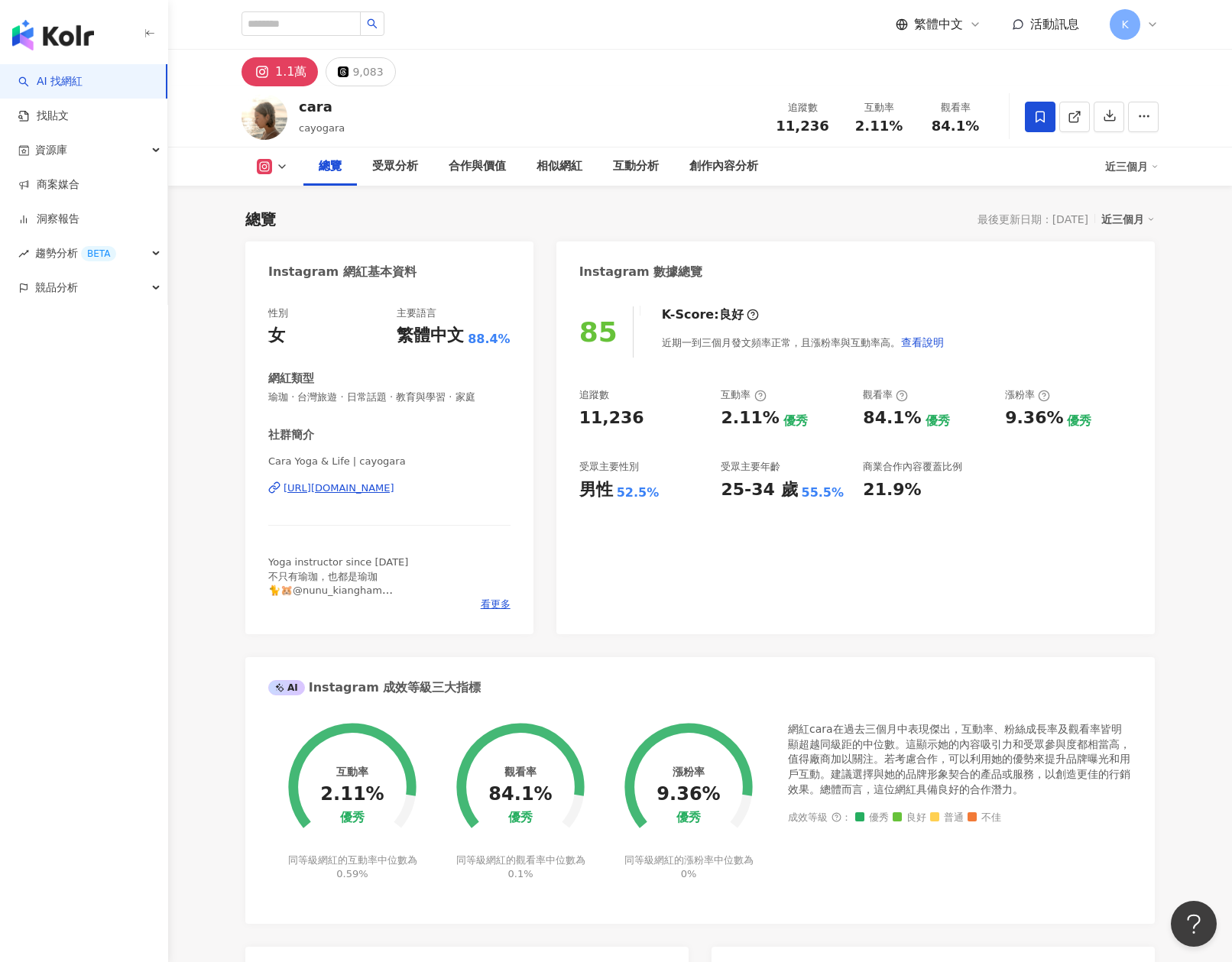
scroll to position [94, 0]
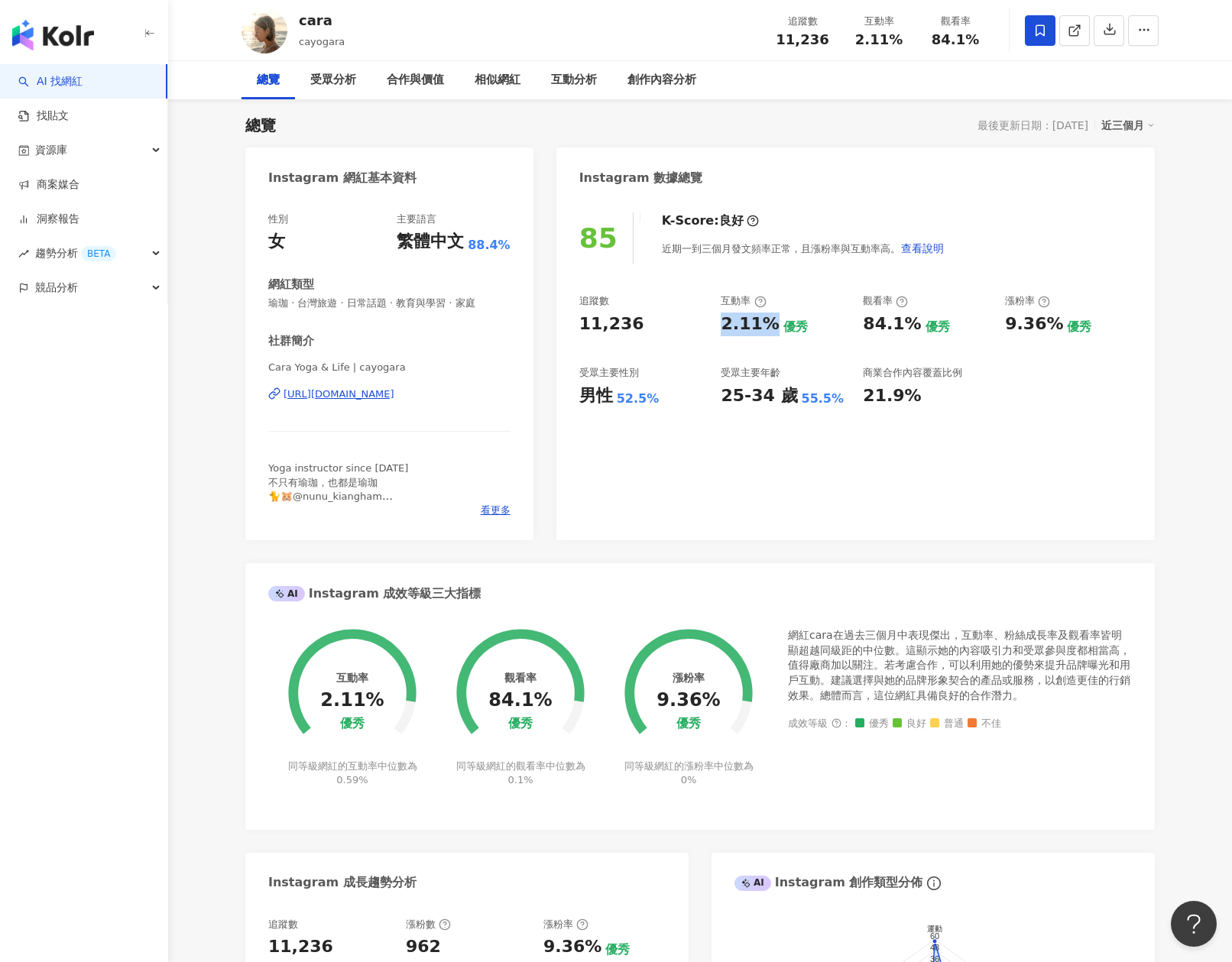
drag, startPoint x: 715, startPoint y: 328, endPoint x: 773, endPoint y: 329, distance: 58.0
click at [773, 329] on div "追蹤數 11,236 互動率 2.11% 優秀 觀看率 84.1% 優秀 漲粉率 9.36% 優秀 受眾主要性別 男性 52.5% 受眾主要年齡 25-34 …" at bounding box center [856, 351] width 553 height 113
copy div "2.11%"
drag, startPoint x: 579, startPoint y: 325, endPoint x: 626, endPoint y: 327, distance: 47.0
click at [626, 327] on div "11,236" at bounding box center [612, 324] width 65 height 24
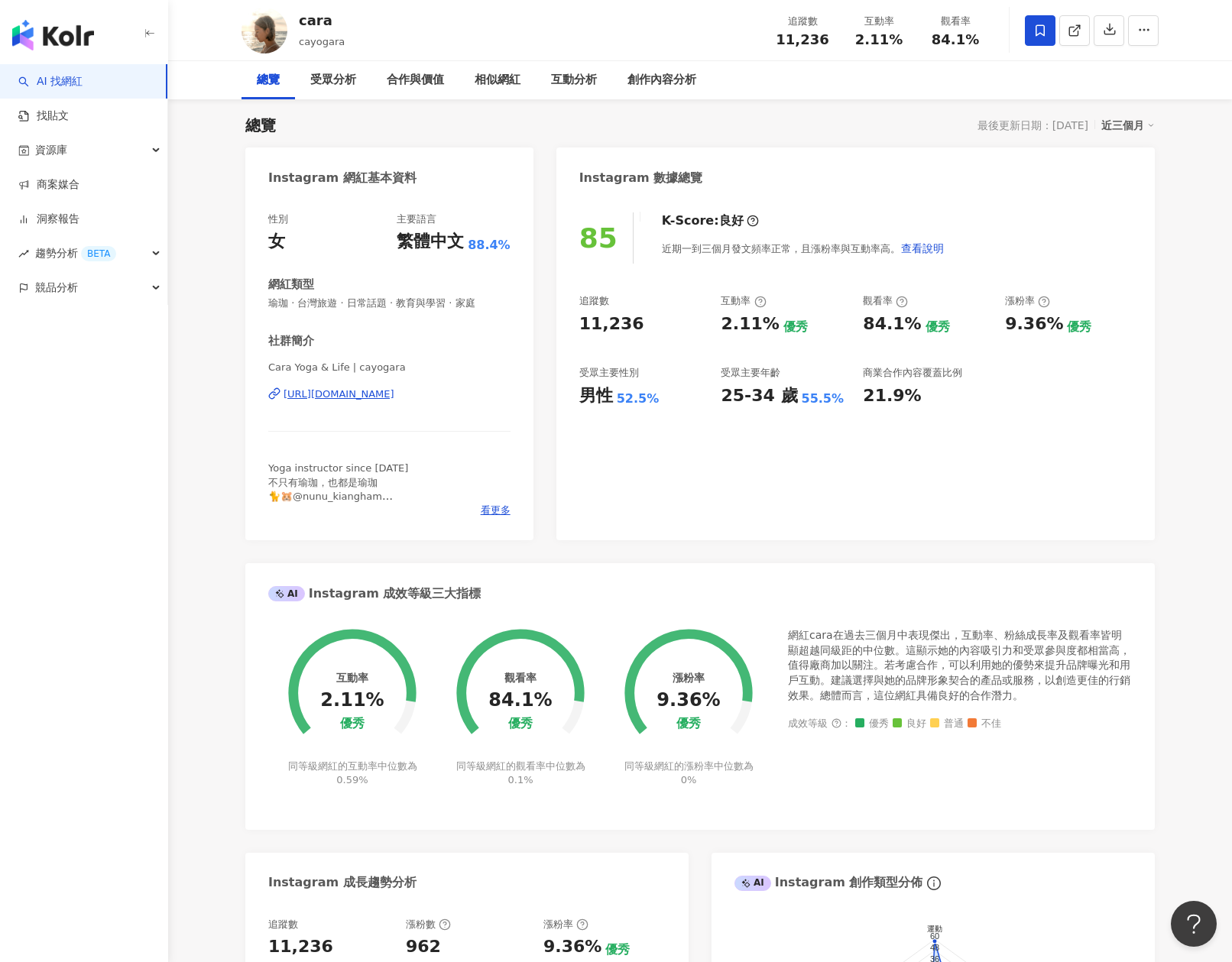
click at [639, 323] on div "11,236" at bounding box center [643, 324] width 127 height 24
drag, startPoint x: 639, startPoint y: 325, endPoint x: 576, endPoint y: 331, distance: 63.3
click at [576, 331] on div "85 K-Score : 良好 近期一到三個月發文頻率正常，且漲粉率與互動率高。 查看說明 追蹤數 11,236 互動率 2.11% 優秀 觀看率 84.1%…" at bounding box center [856, 369] width 599 height 343
copy div "11,236"
click at [894, 342] on div "追蹤數 11,236 互動率 2.11% 優秀 觀看率 84.1% 優秀 漲粉率 9.36% 優秀 受眾主要性別 男性 52.5% 受眾主要年齡 25-34 …" at bounding box center [856, 351] width 553 height 113
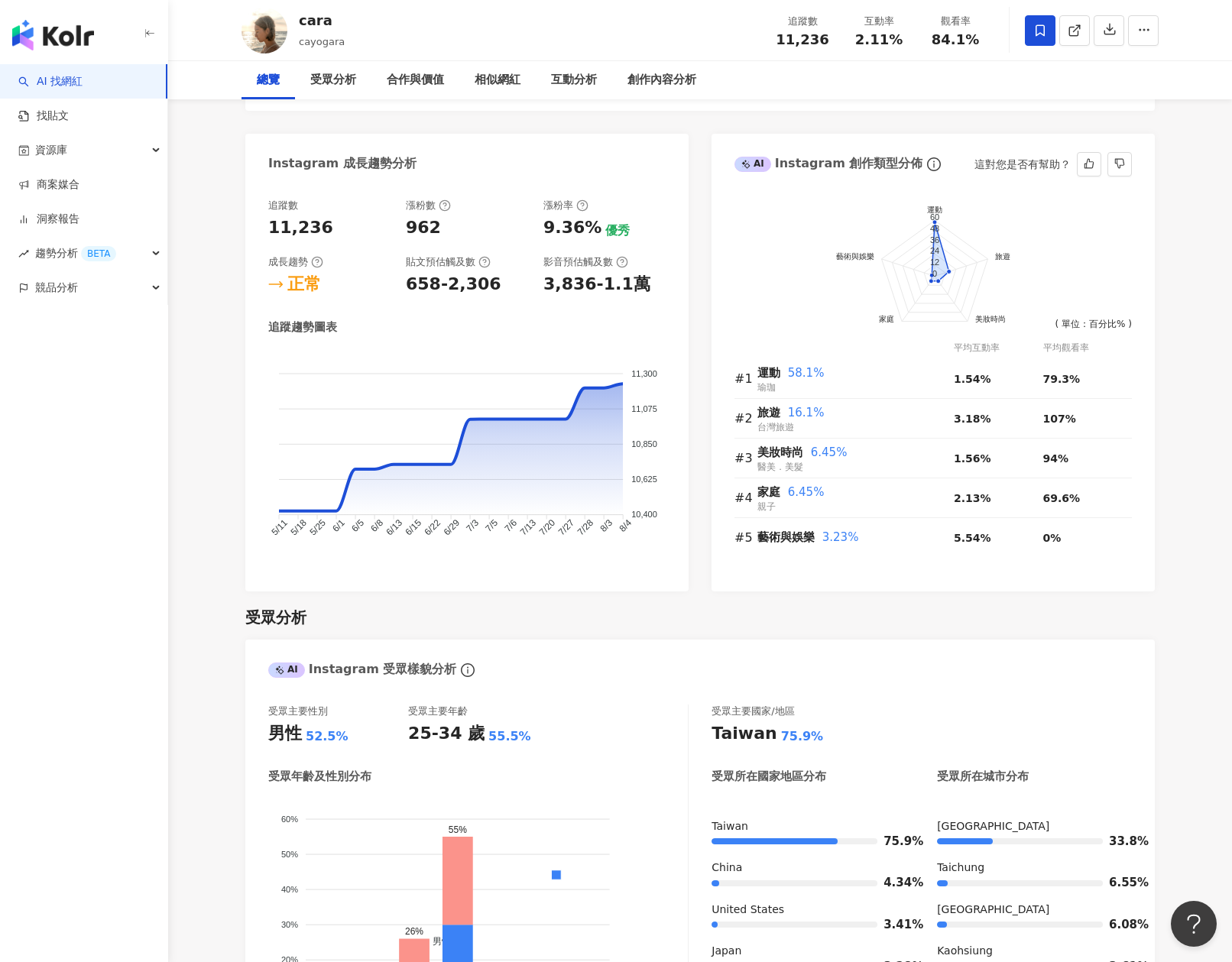
scroll to position [1245, 0]
